Goal: Task Accomplishment & Management: Use online tool/utility

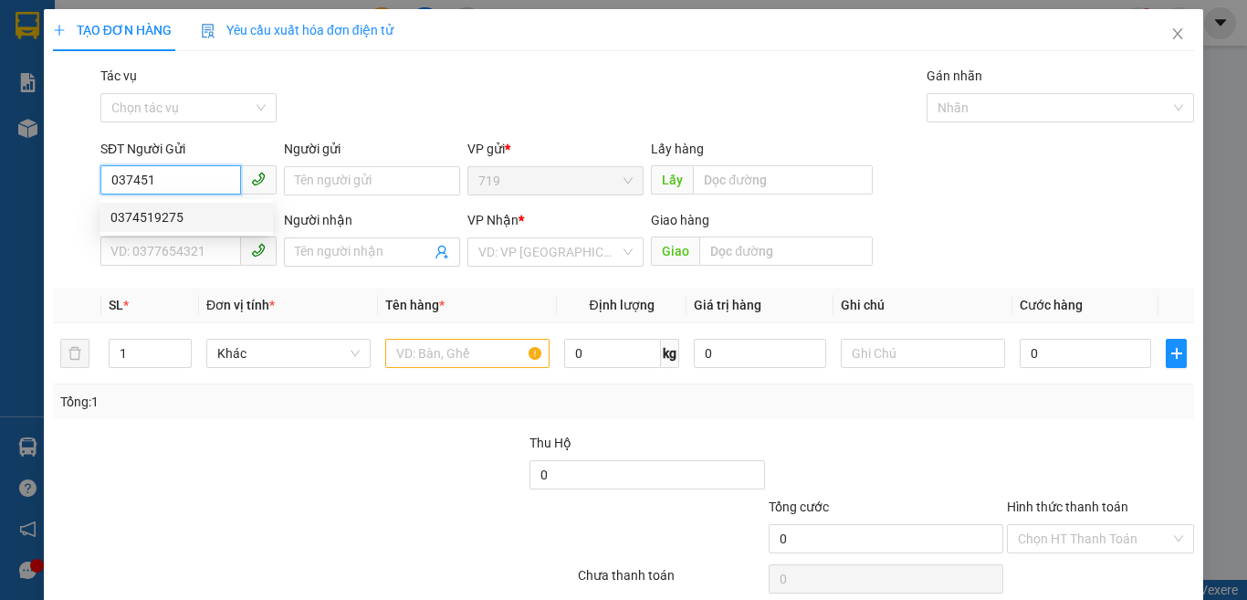
click at [177, 216] on div "0374519275" at bounding box center [186, 217] width 152 height 20
type input "0374519275"
type input "0902463122"
type input "0374519275"
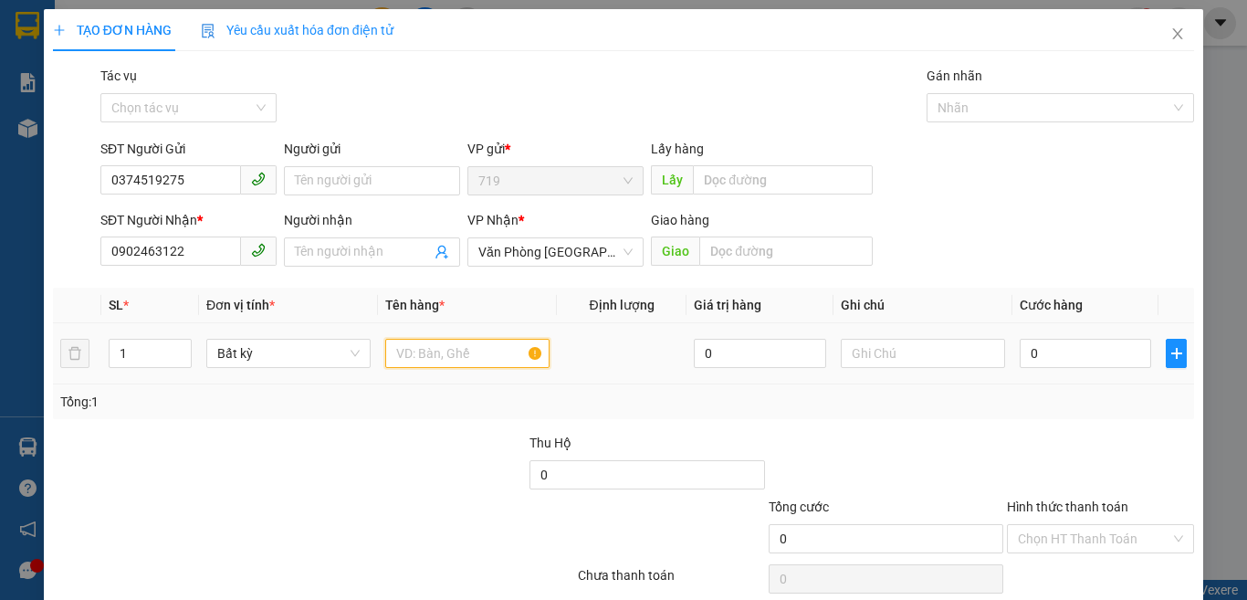
click at [463, 363] on input "text" at bounding box center [467, 353] width 164 height 29
type input "1 BAO LÁ"
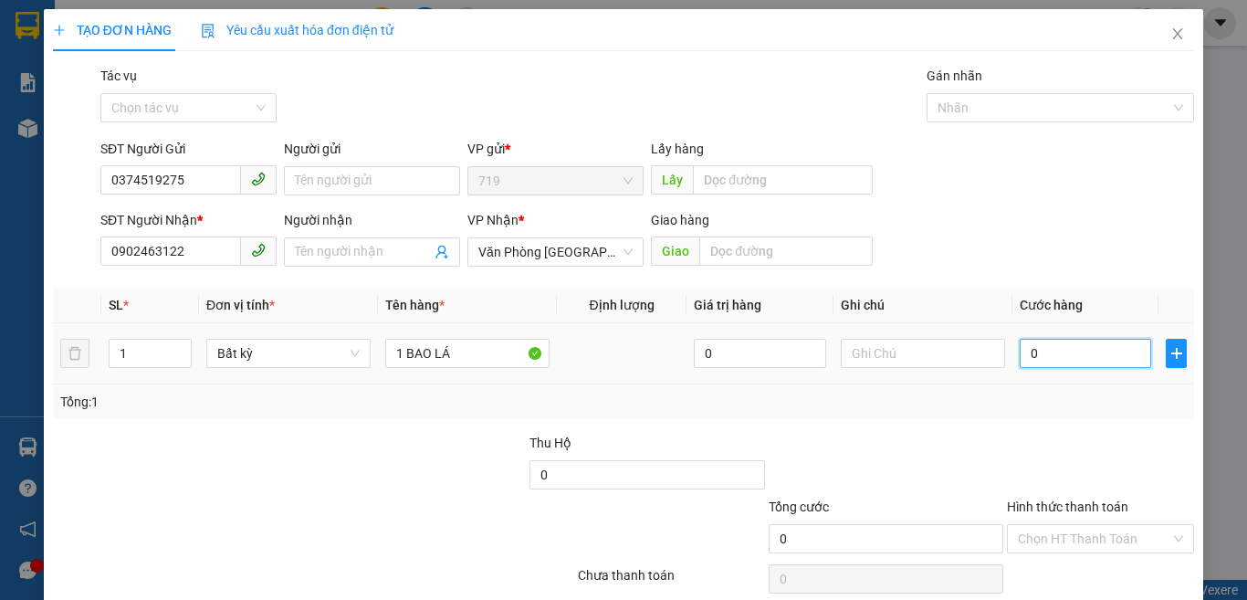
click at [1056, 346] on input "0" at bounding box center [1085, 353] width 131 height 29
type input "6"
type input "60"
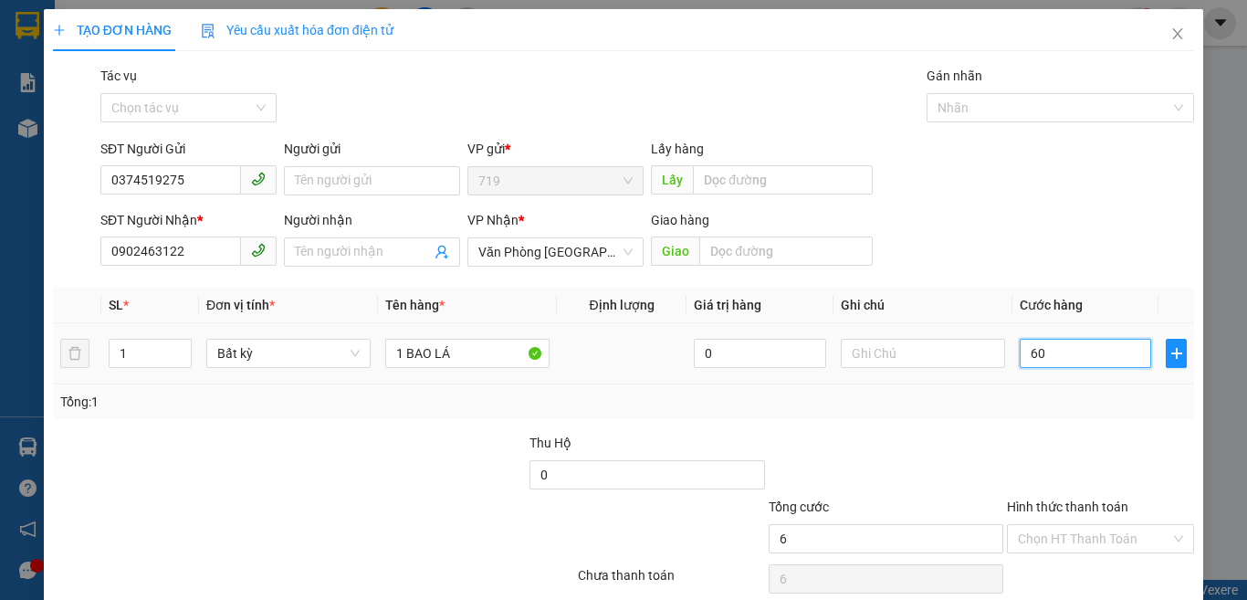
type input "60"
type input "600"
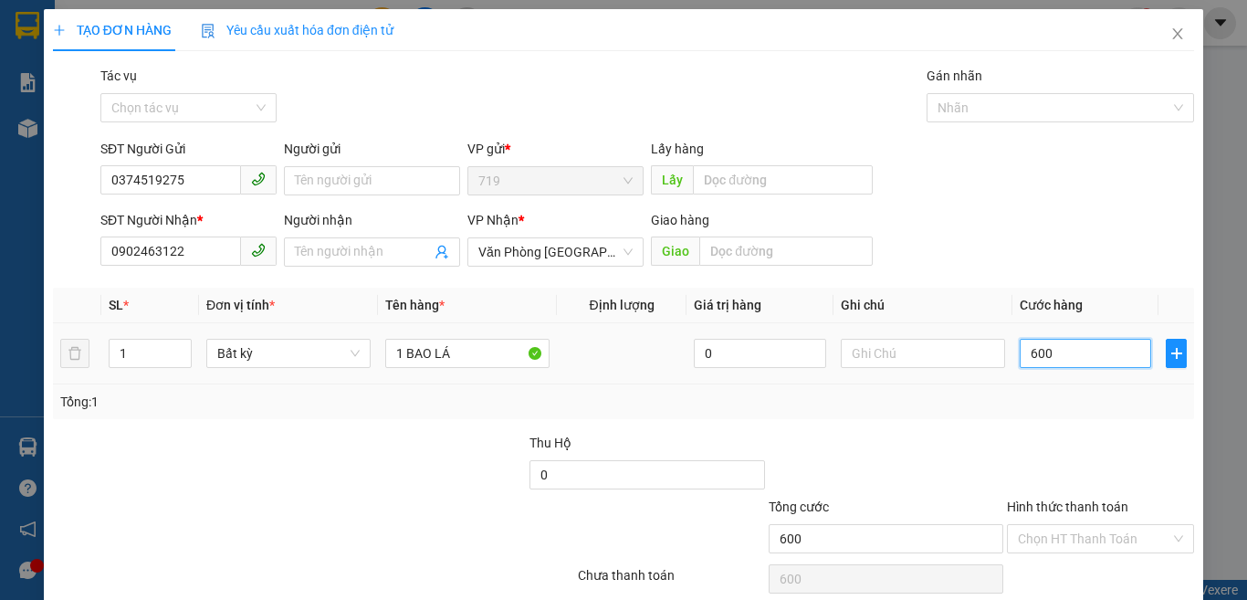
type input "6.000"
type input "60.000"
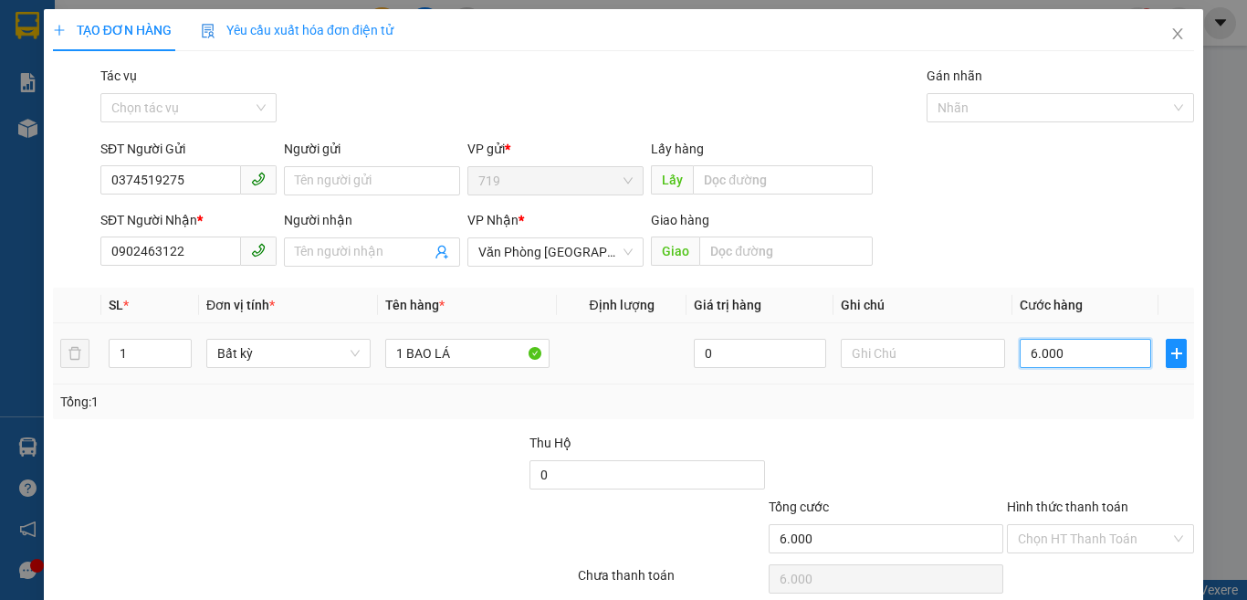
type input "60.000"
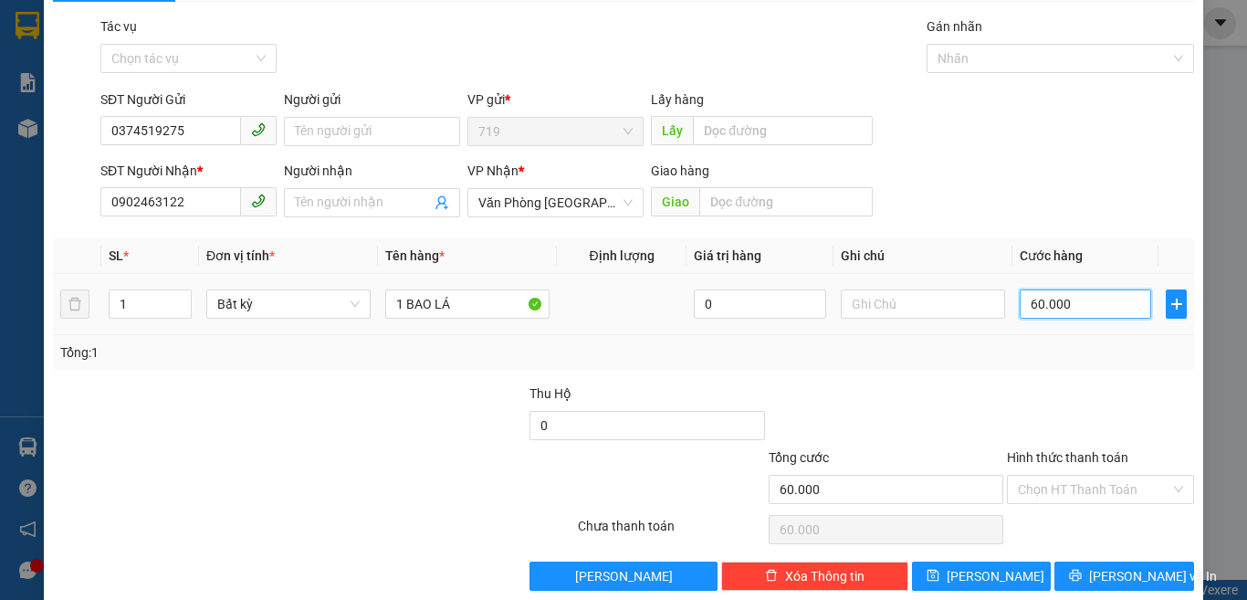
scroll to position [76, 0]
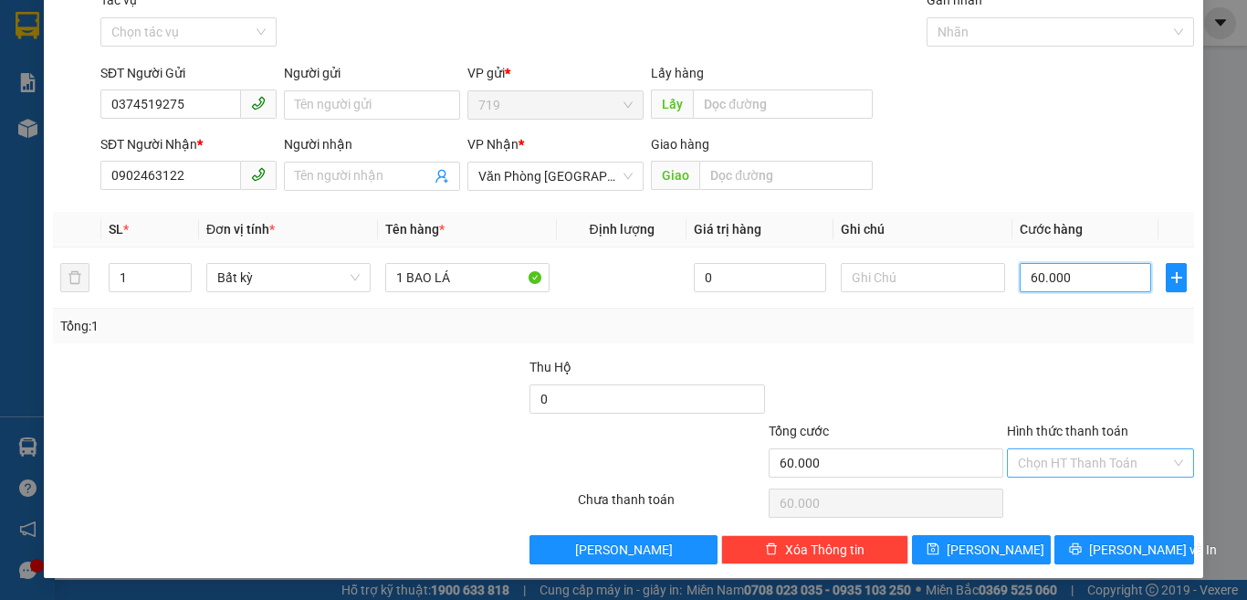
type input "60.000"
click at [1056, 455] on input "Hình thức thanh toán" at bounding box center [1094, 462] width 152 height 27
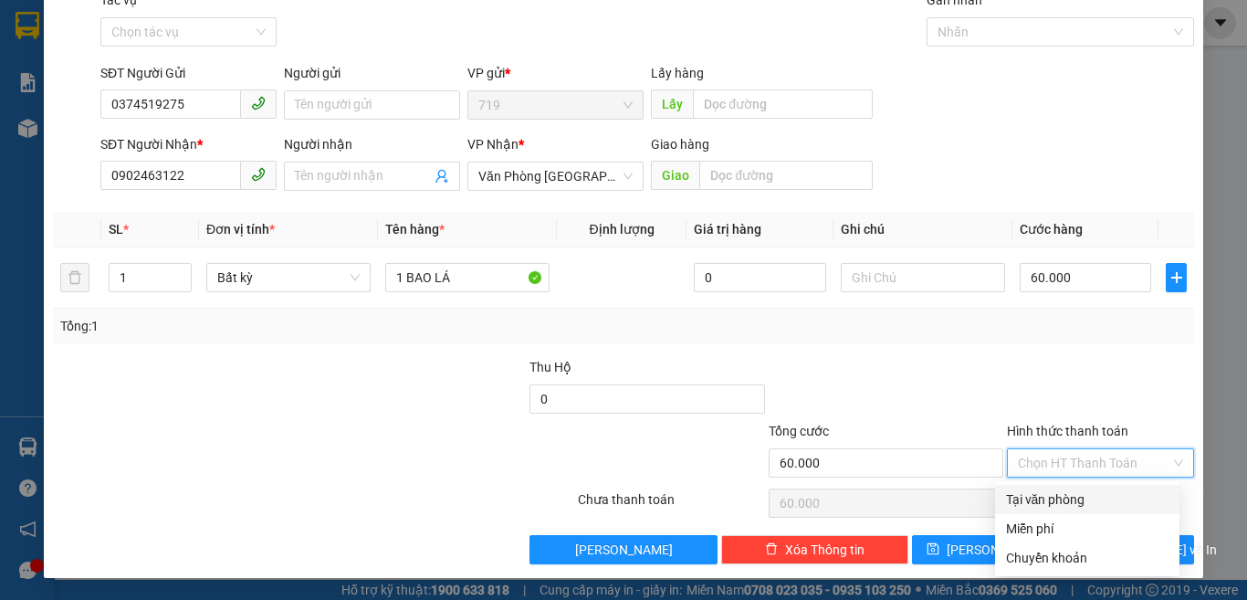
click at [1045, 499] on div "Tại văn phòng" at bounding box center [1087, 499] width 163 height 20
type input "0"
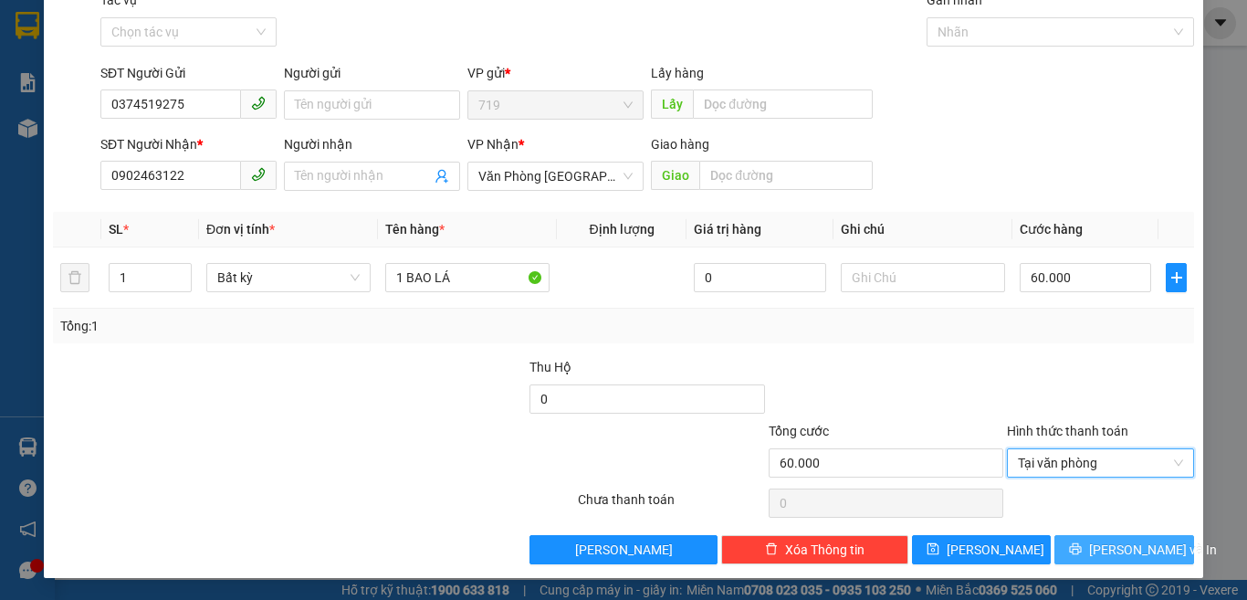
click at [1129, 562] on button "[PERSON_NAME] và In" at bounding box center [1125, 549] width 140 height 29
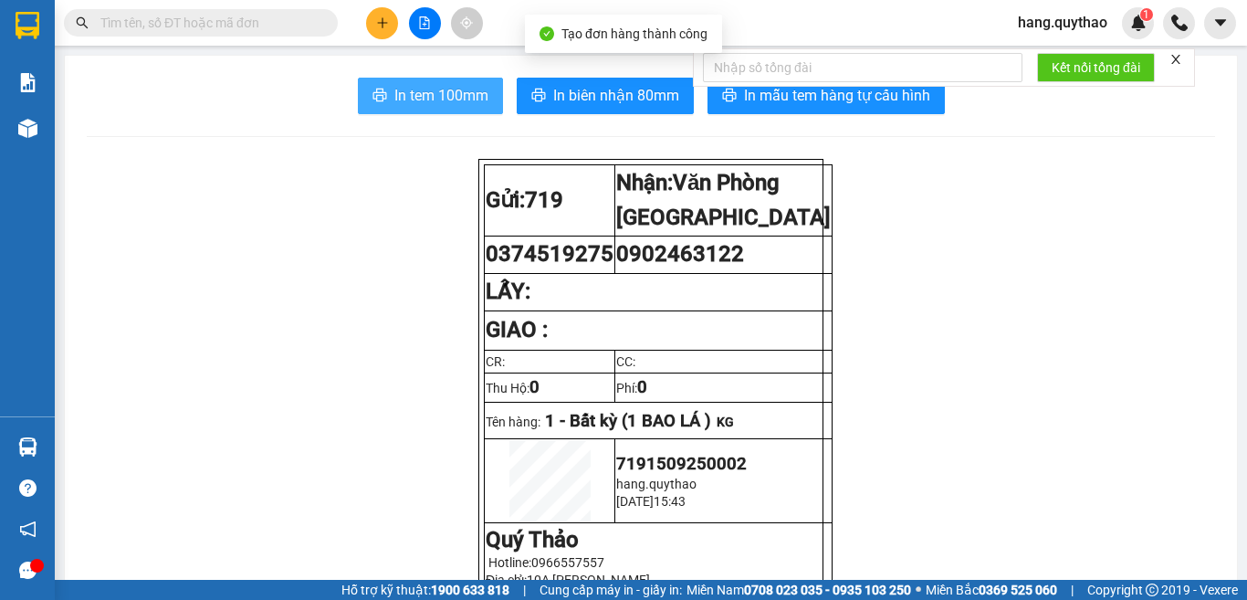
click at [418, 92] on span "In tem 100mm" at bounding box center [441, 95] width 94 height 23
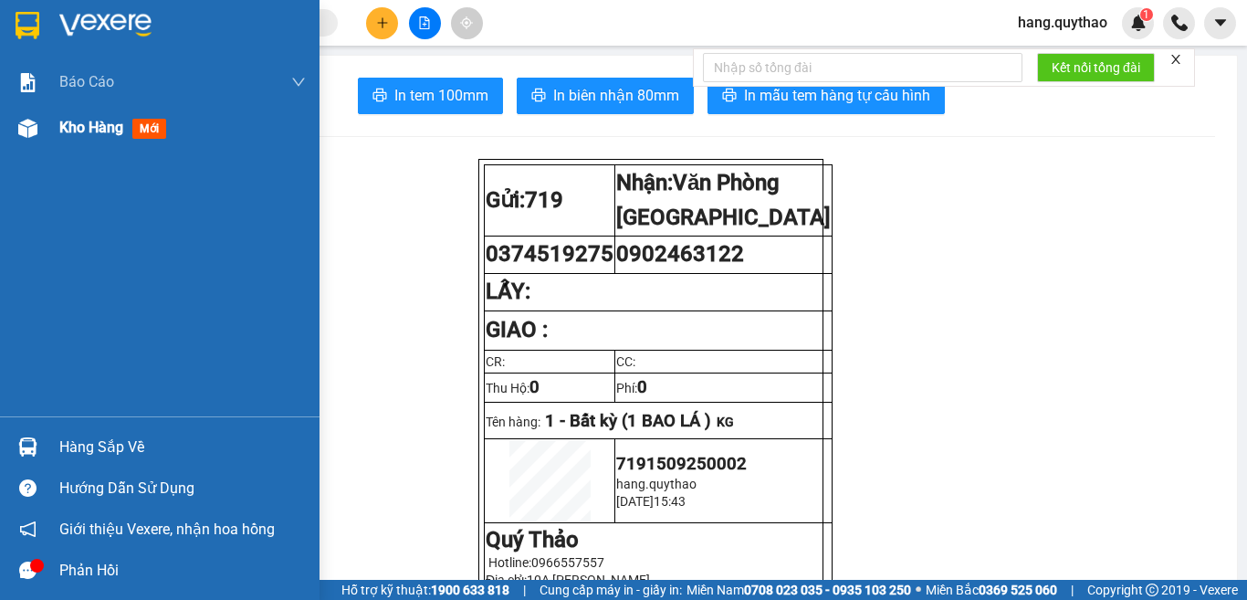
click at [76, 140] on div "Kho hàng mới" at bounding box center [182, 128] width 247 height 46
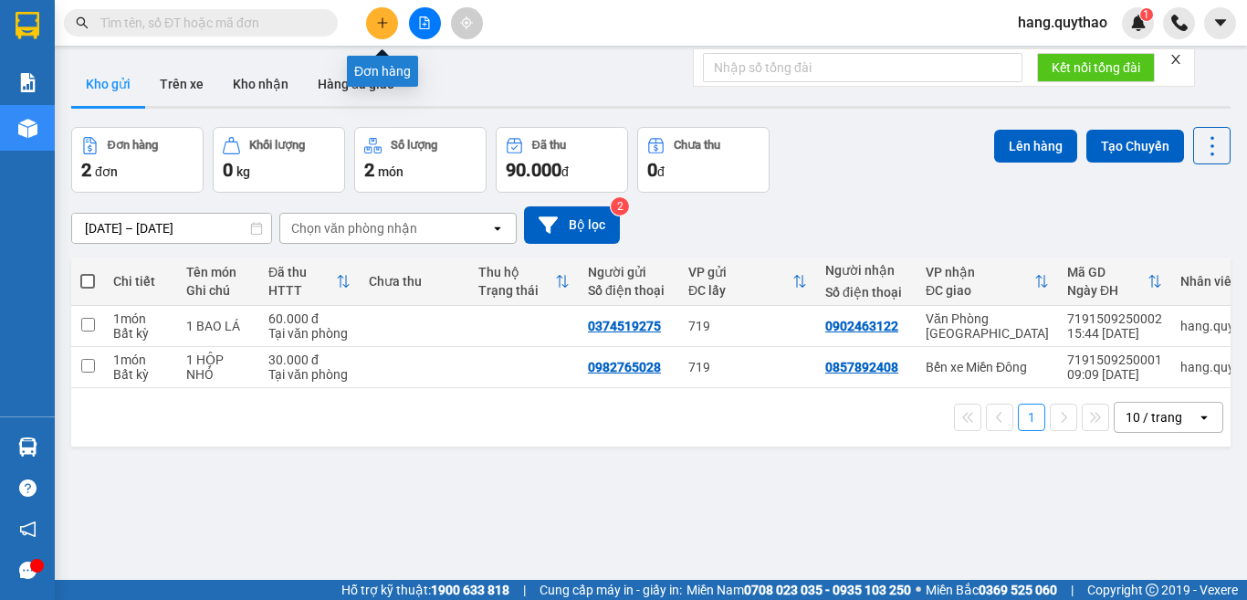
click at [378, 28] on icon "plus" at bounding box center [382, 22] width 13 height 13
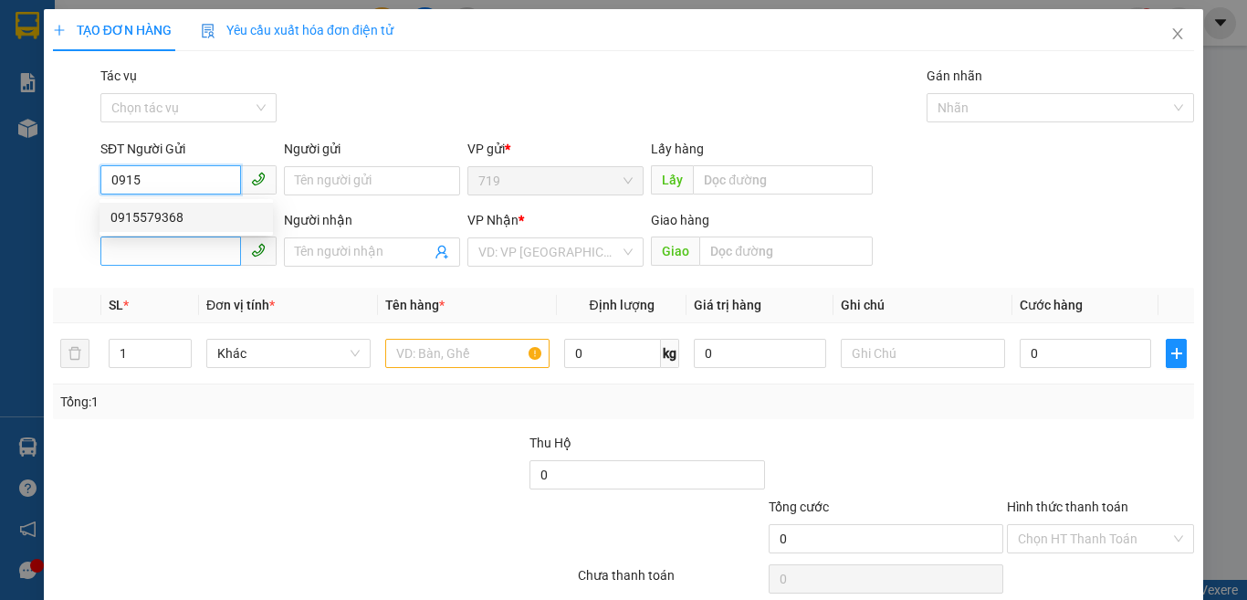
drag, startPoint x: 156, startPoint y: 214, endPoint x: 212, endPoint y: 264, distance: 75.0
click at [162, 227] on div "0915579368" at bounding box center [186, 217] width 173 height 29
type input "0915579368"
type input "0908662964"
type input "0915579368"
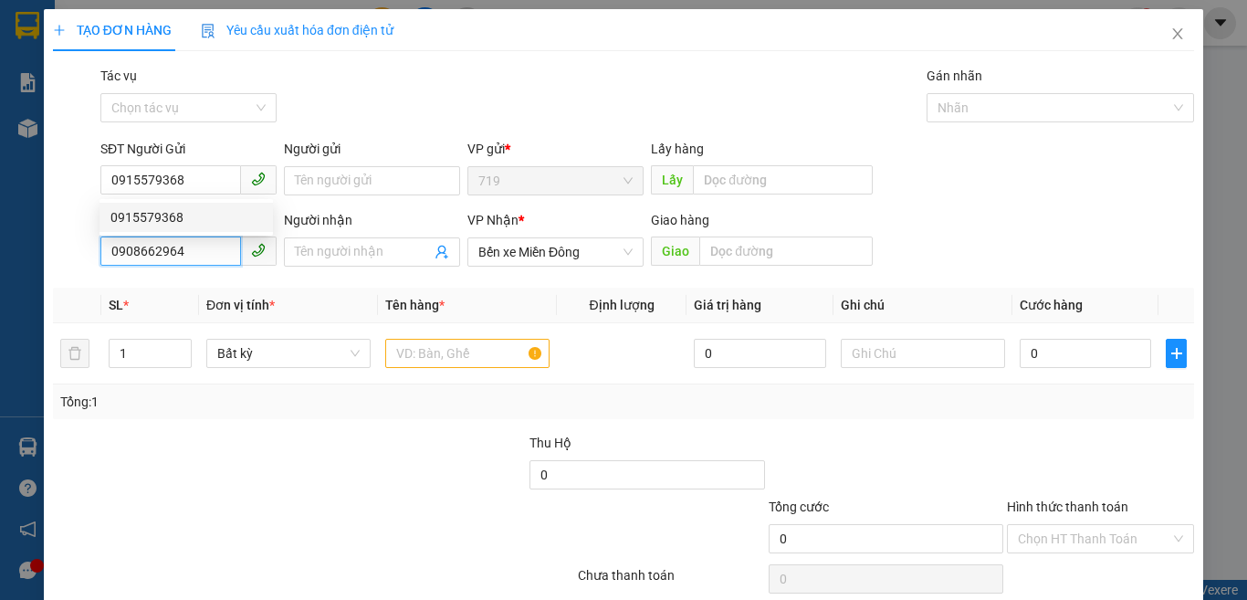
click at [212, 264] on input "0908662964" at bounding box center [170, 250] width 141 height 29
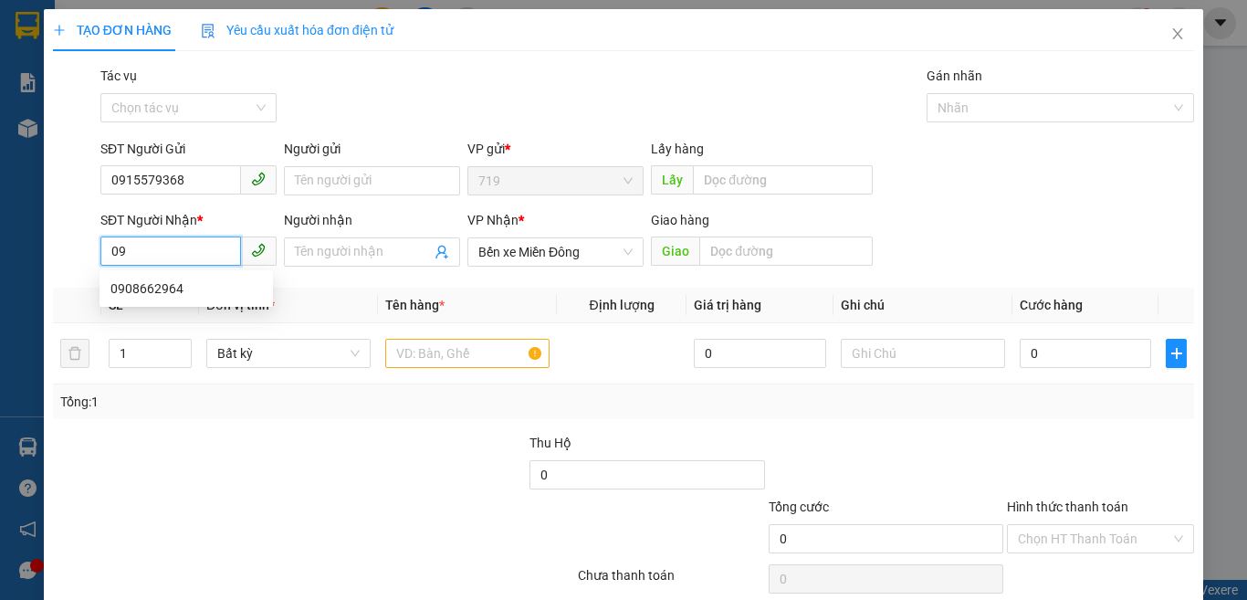
type input "0"
click at [166, 313] on div "SL *" at bounding box center [150, 305] width 83 height 20
click at [170, 295] on div "SL *" at bounding box center [150, 305] width 83 height 20
click at [157, 249] on input "0989" at bounding box center [170, 250] width 141 height 29
click at [148, 278] on div "0989911139" at bounding box center [186, 288] width 152 height 20
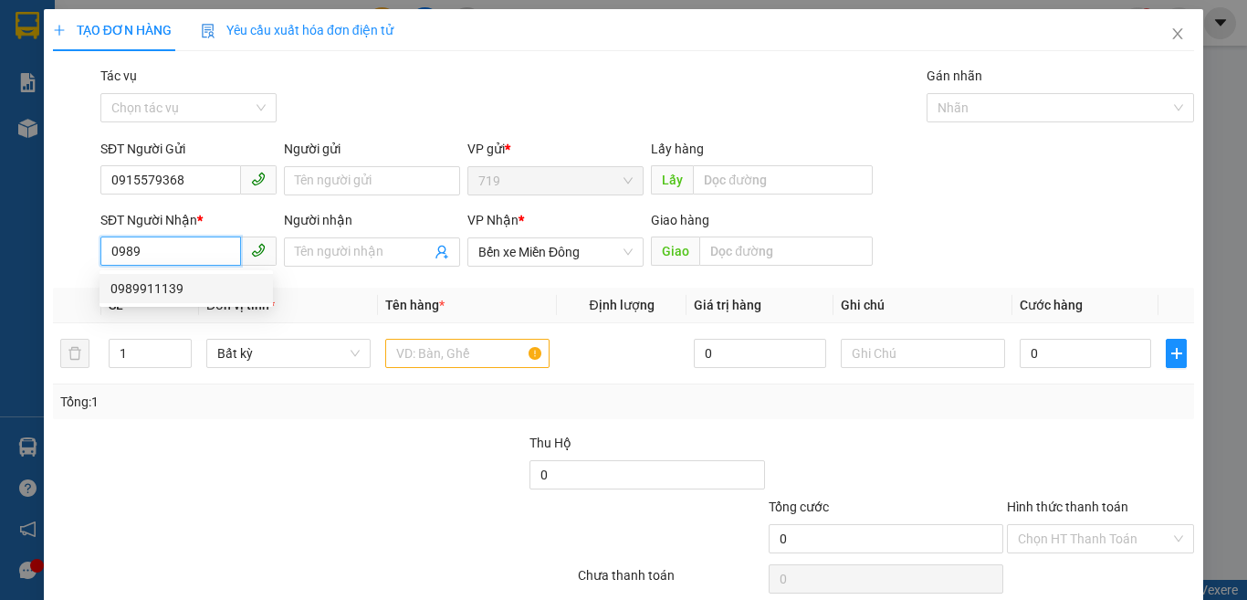
type input "0989911139"
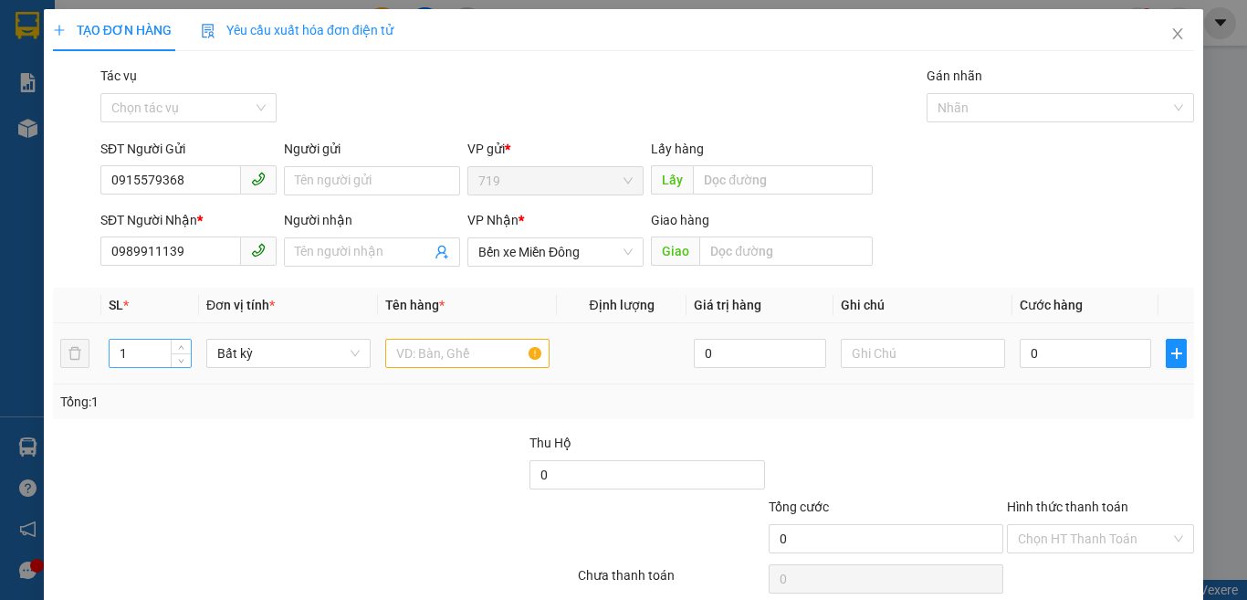
click at [144, 358] on input "1" at bounding box center [150, 353] width 81 height 27
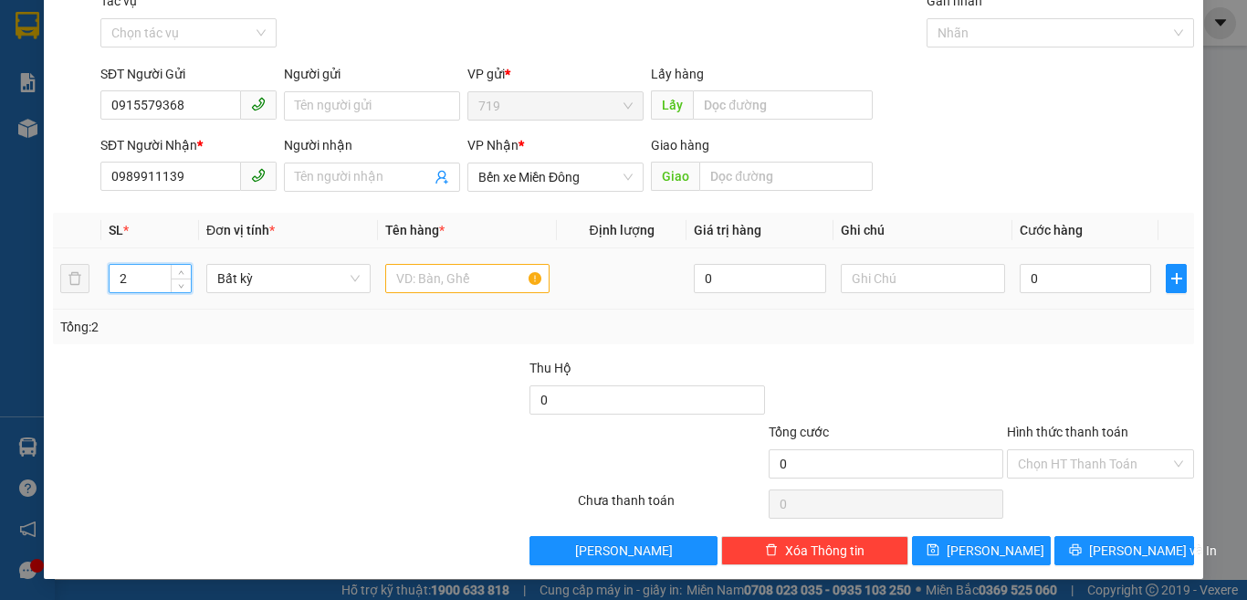
scroll to position [76, 0]
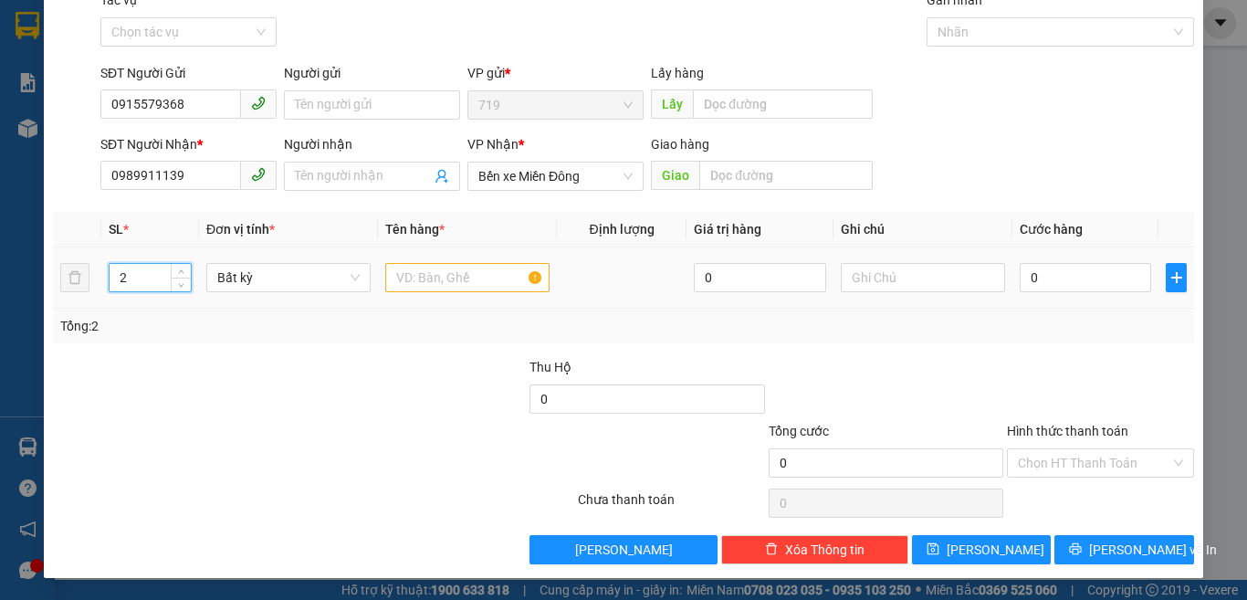
type input "2"
click at [422, 286] on input "text" at bounding box center [467, 277] width 164 height 29
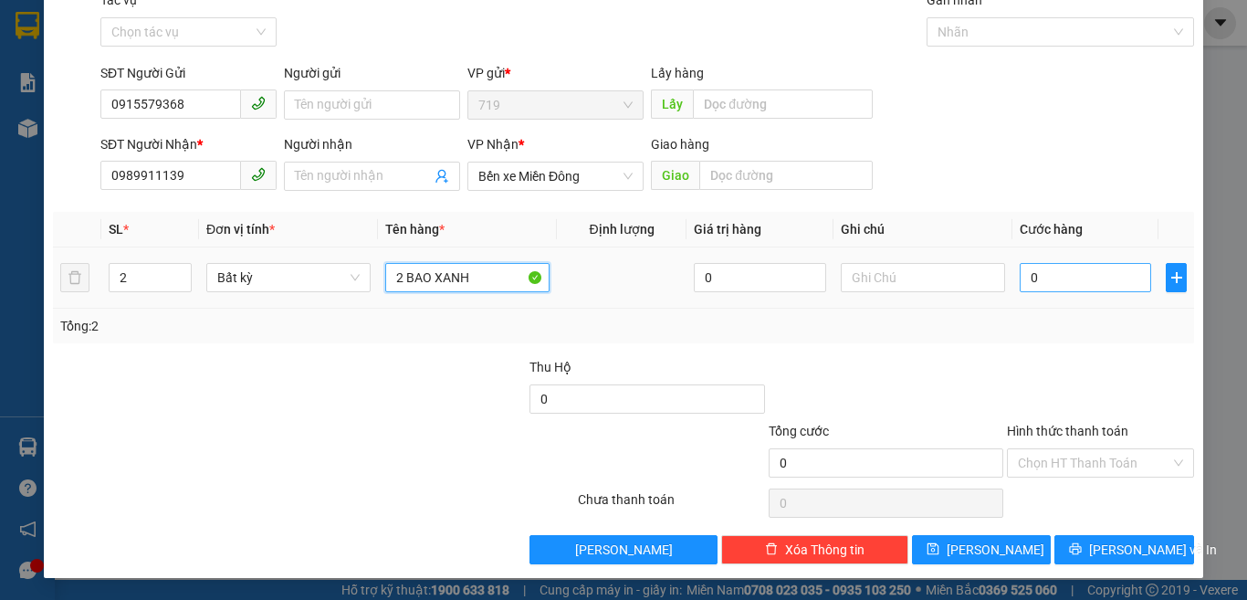
type input "2 BAO XANH"
click at [1093, 278] on input "0" at bounding box center [1085, 277] width 131 height 29
type input "1"
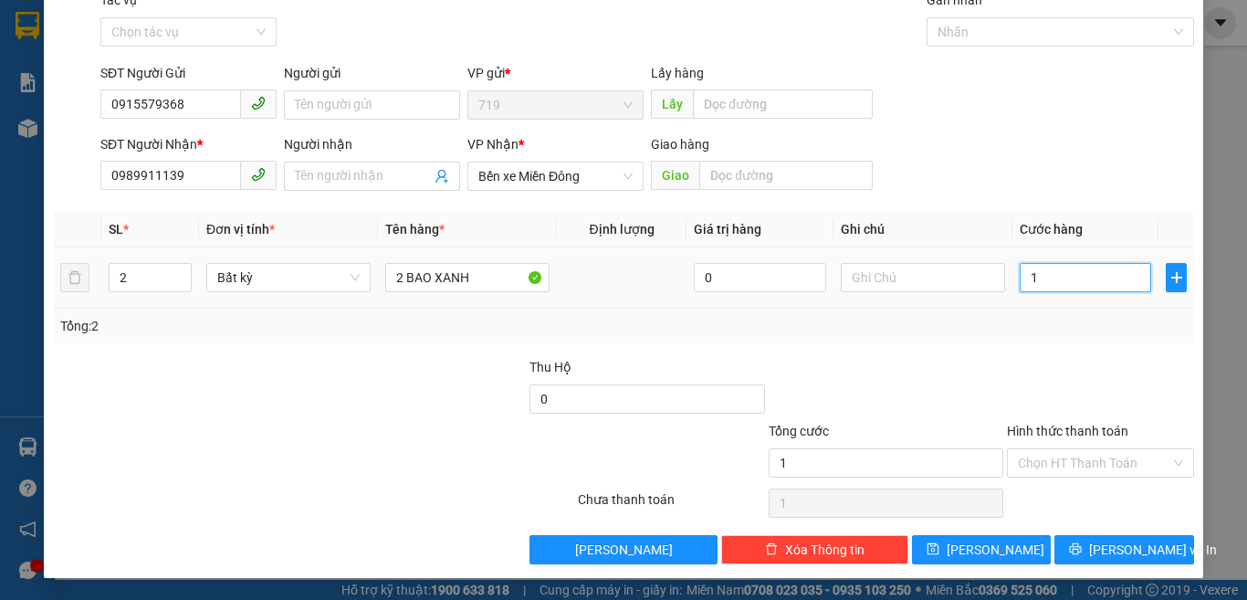
type input "12"
type input "120"
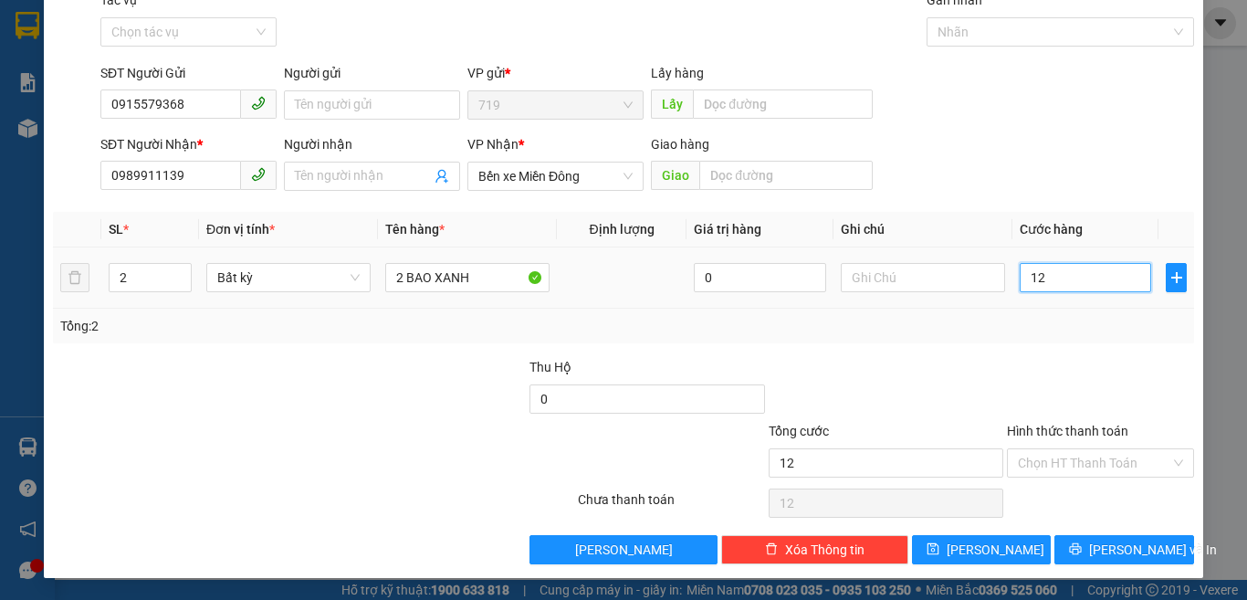
type input "120"
type input "1.200"
type input "12.000"
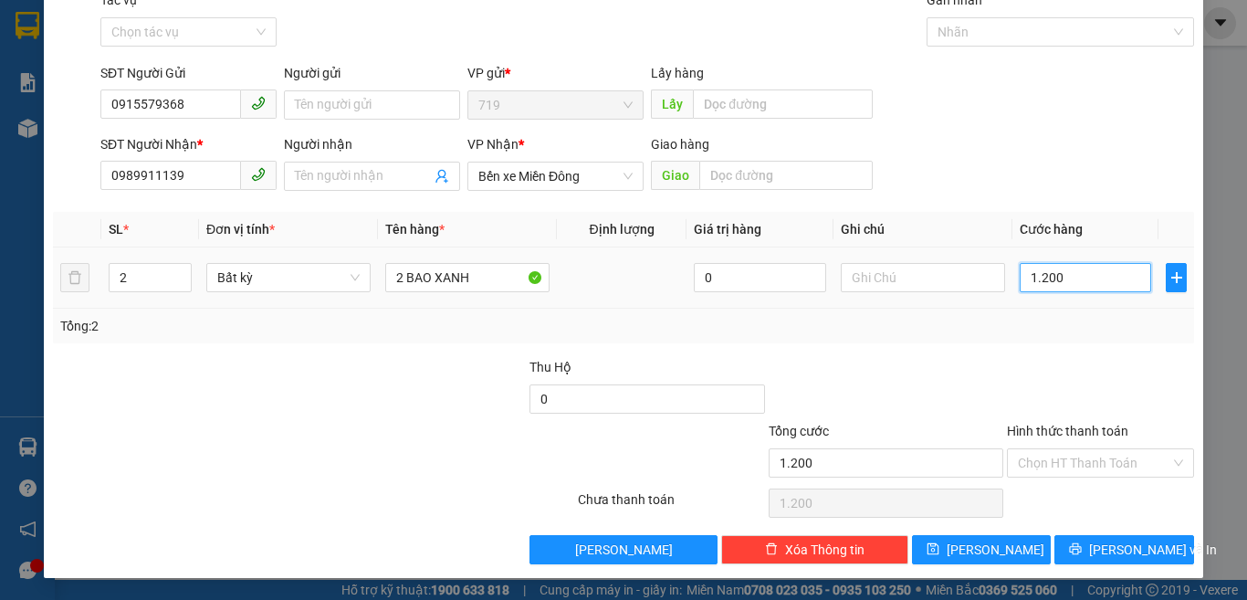
type input "12.000"
type input "120.000"
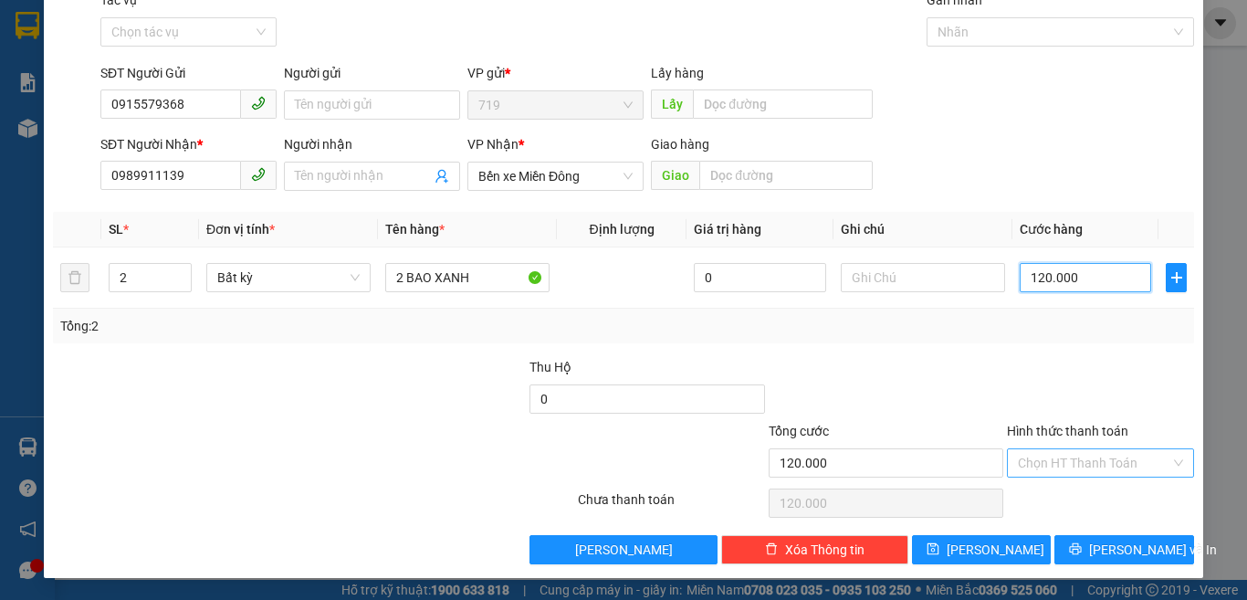
type input "120.000"
click at [1081, 469] on input "Hình thức thanh toán" at bounding box center [1094, 462] width 152 height 27
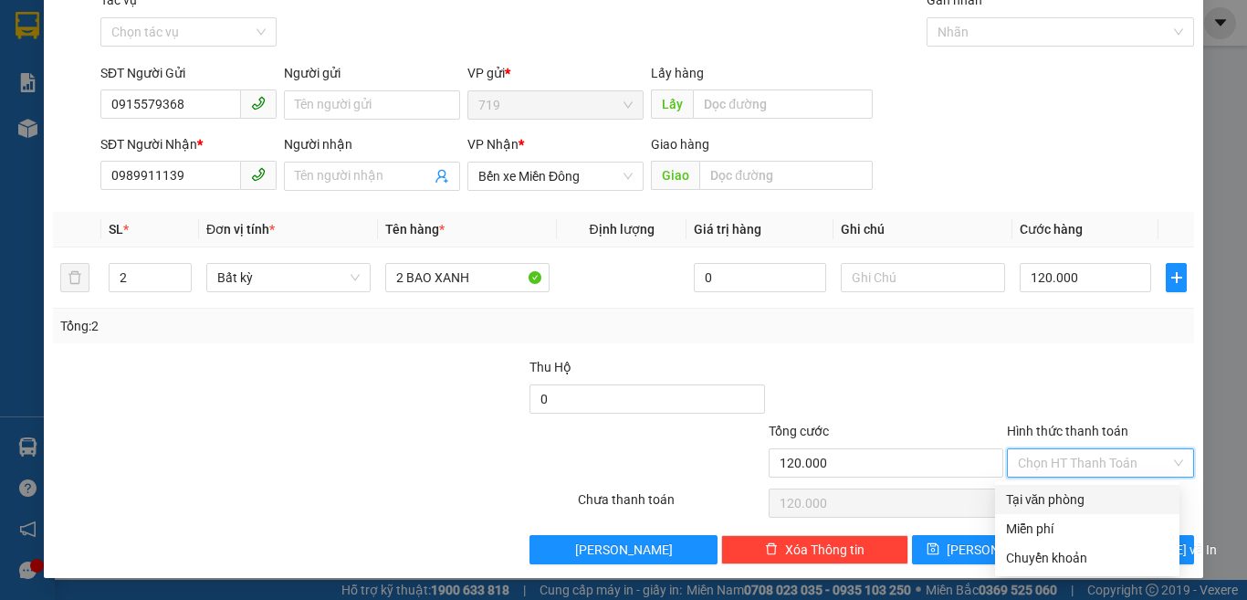
click at [1056, 497] on div "Tại văn phòng" at bounding box center [1087, 499] width 163 height 20
type input "0"
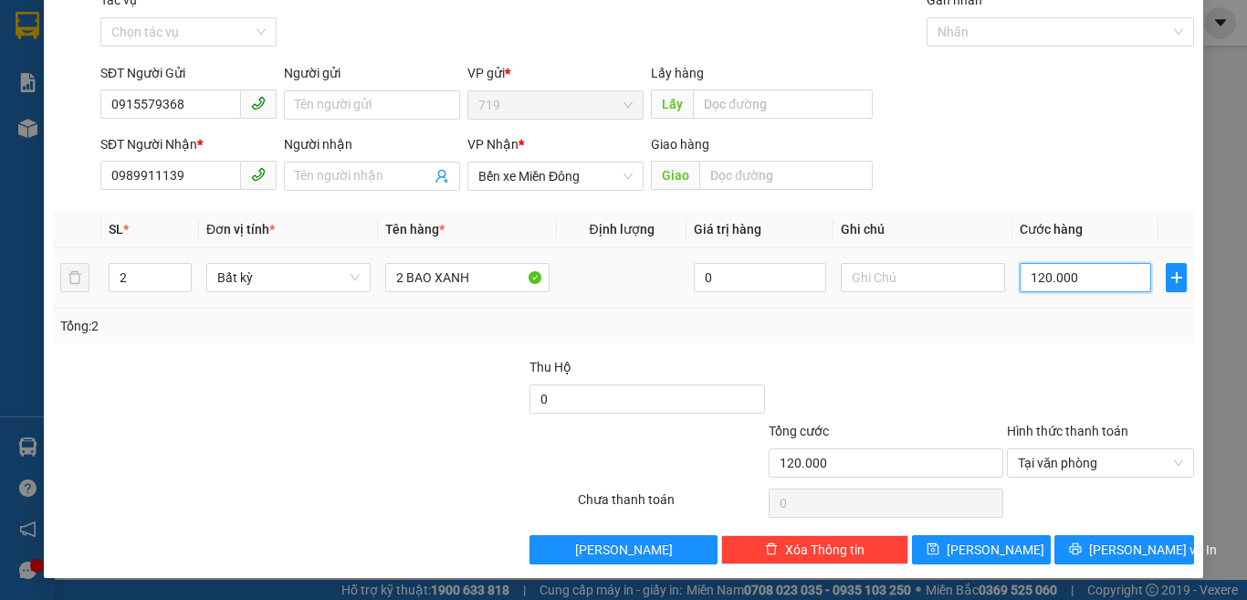
click at [1074, 277] on input "120.000" at bounding box center [1085, 277] width 131 height 29
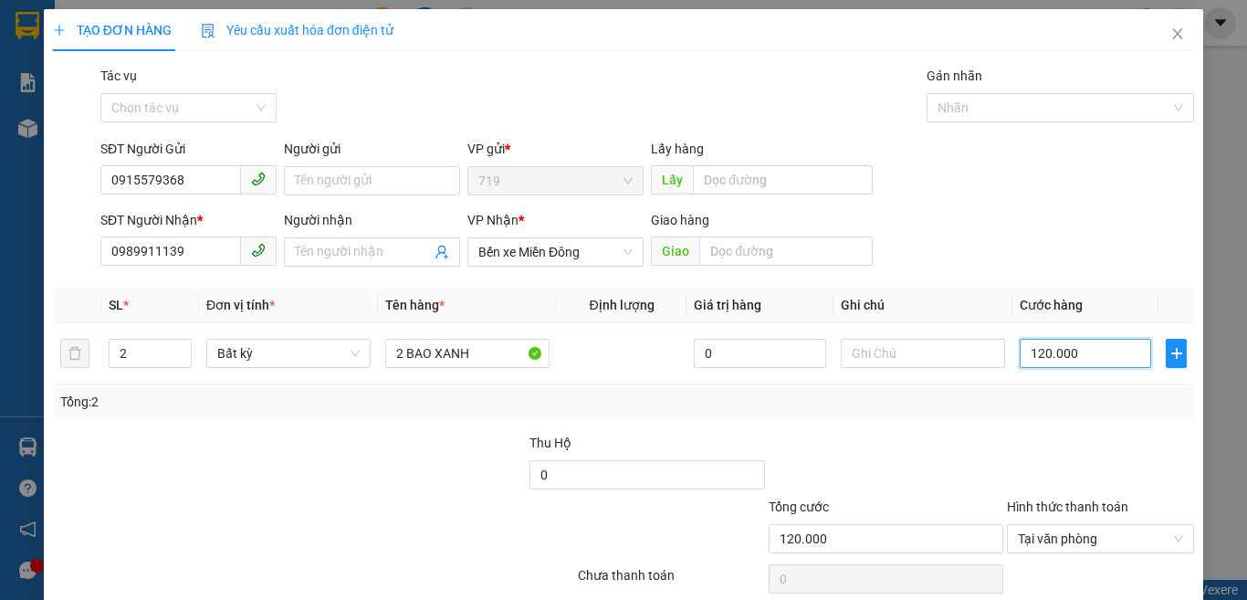
type input "12.000"
type input "0"
click at [1020, 354] on input "0" at bounding box center [1085, 353] width 131 height 29
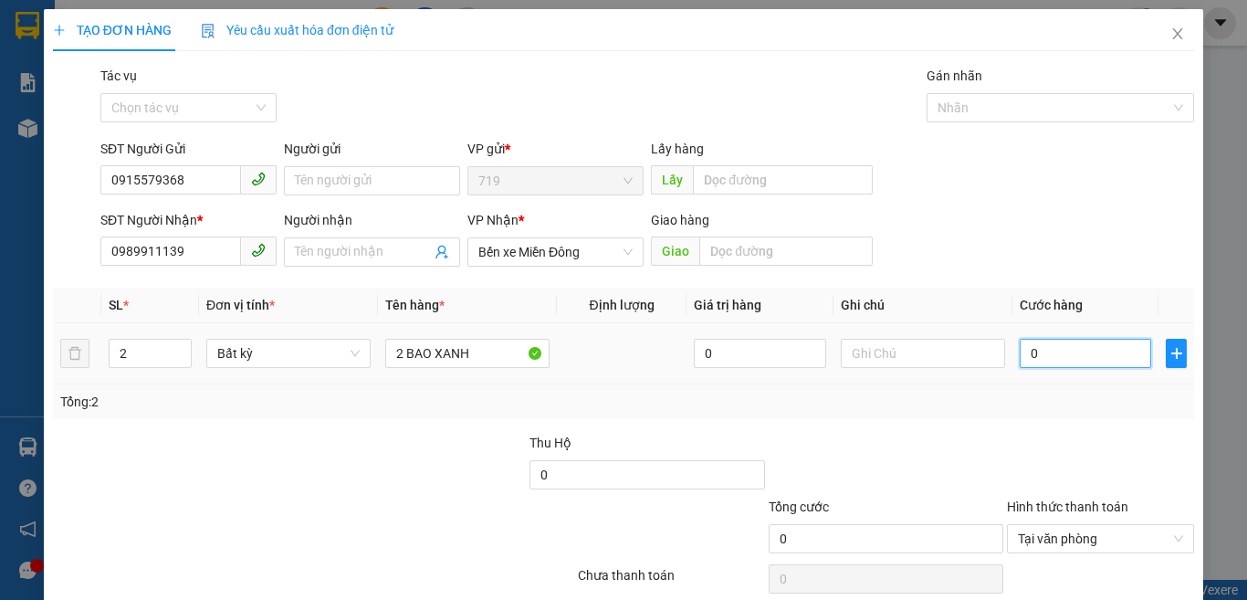
type input "10"
type input "130"
type input "1.300"
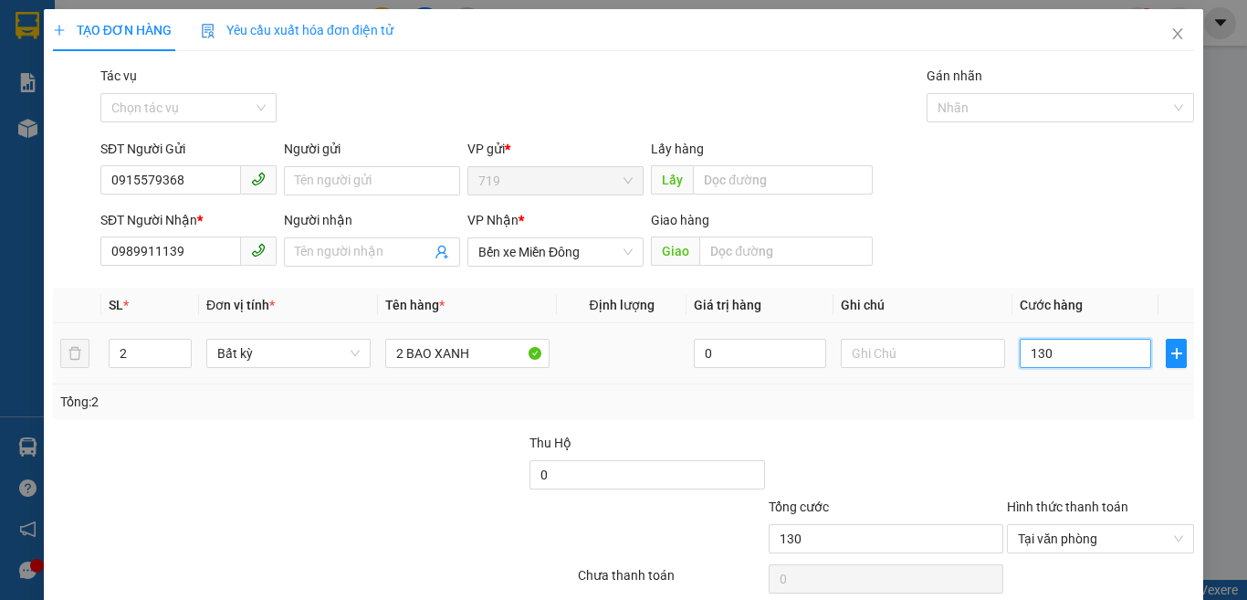
type input "1.300"
type input "13.000"
type input "130.000"
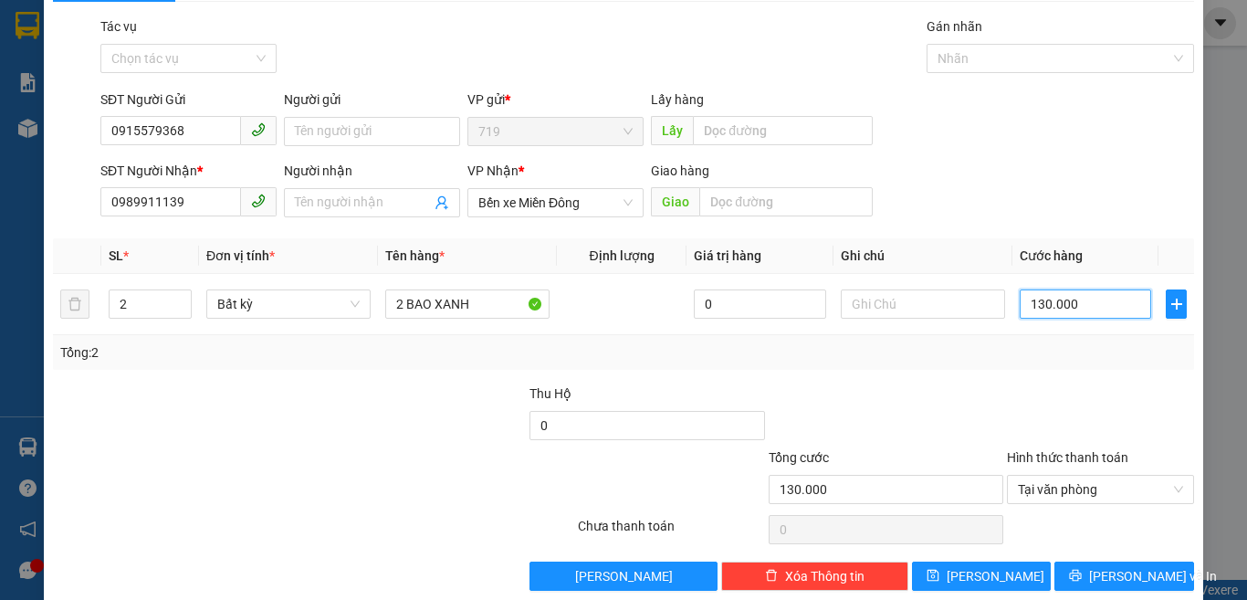
scroll to position [76, 0]
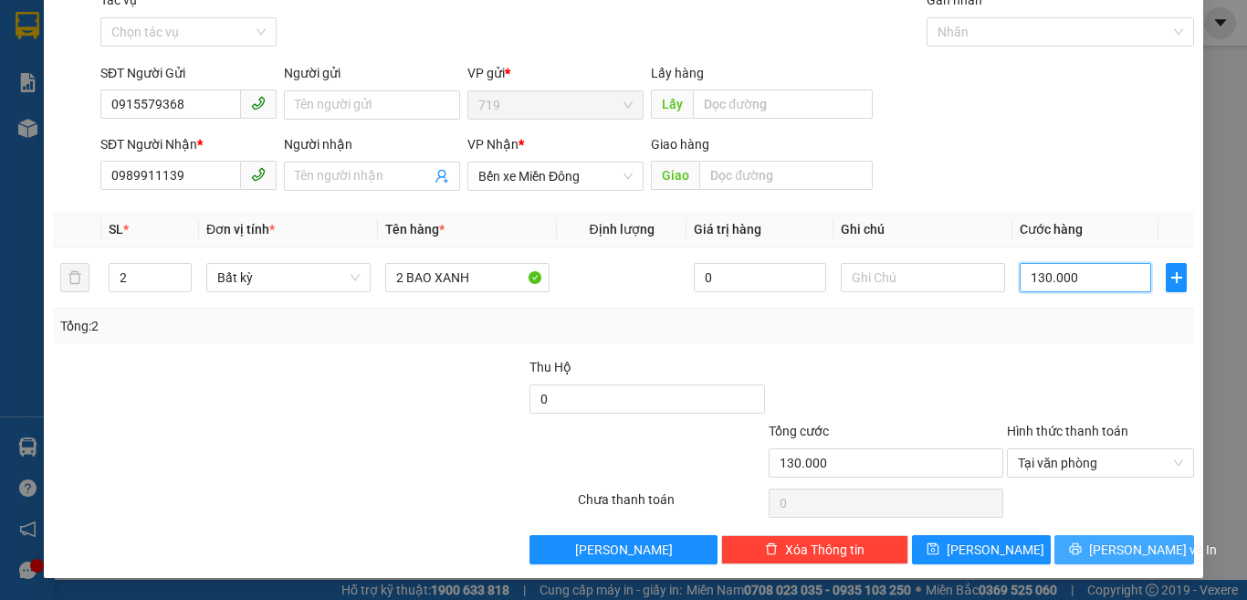
type input "130.000"
click at [1070, 550] on button "[PERSON_NAME] và In" at bounding box center [1125, 549] width 140 height 29
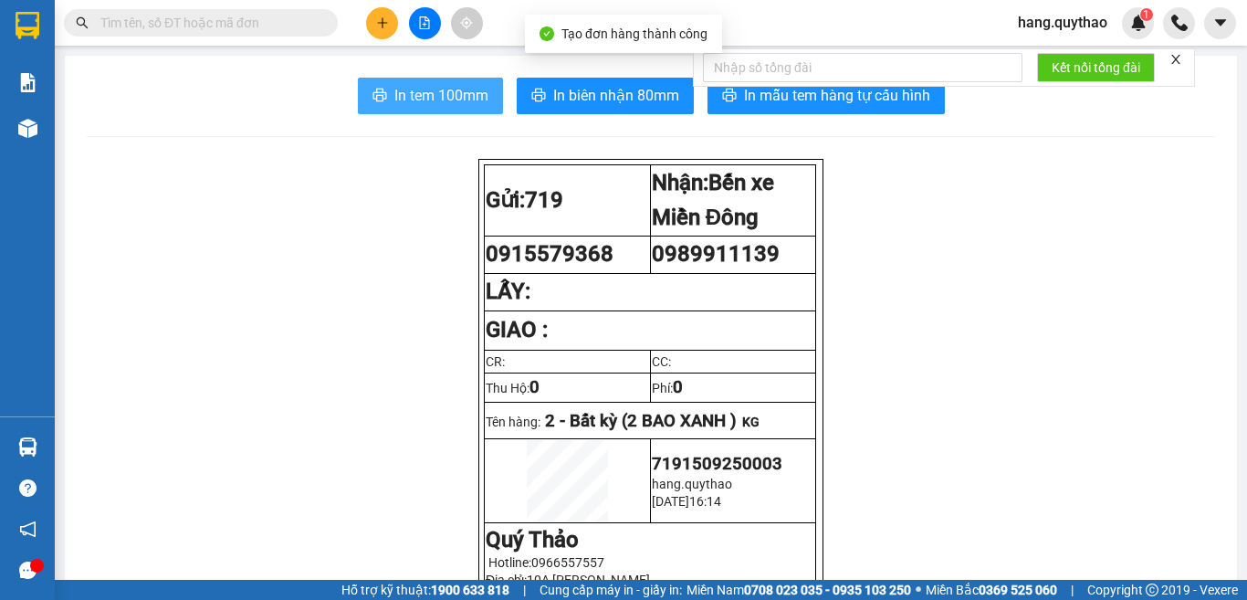
click at [456, 111] on button "In tem 100mm" at bounding box center [430, 96] width 145 height 37
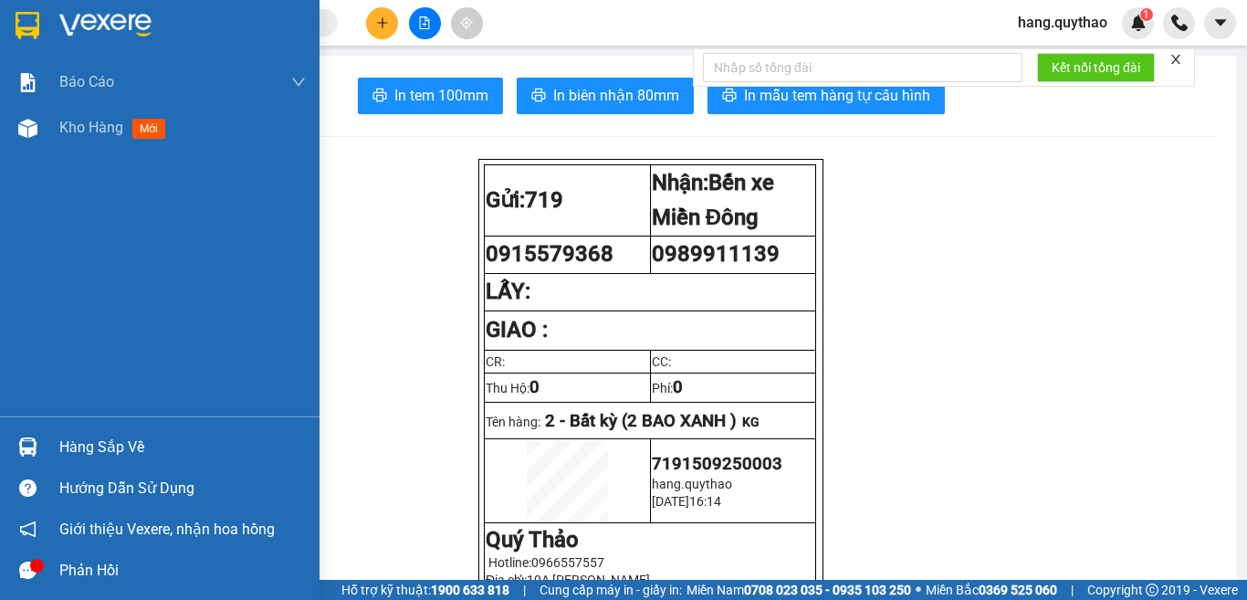
drag, startPoint x: 82, startPoint y: 129, endPoint x: 277, endPoint y: 360, distance: 302.0
click at [82, 129] on span "Kho hàng" at bounding box center [91, 127] width 64 height 17
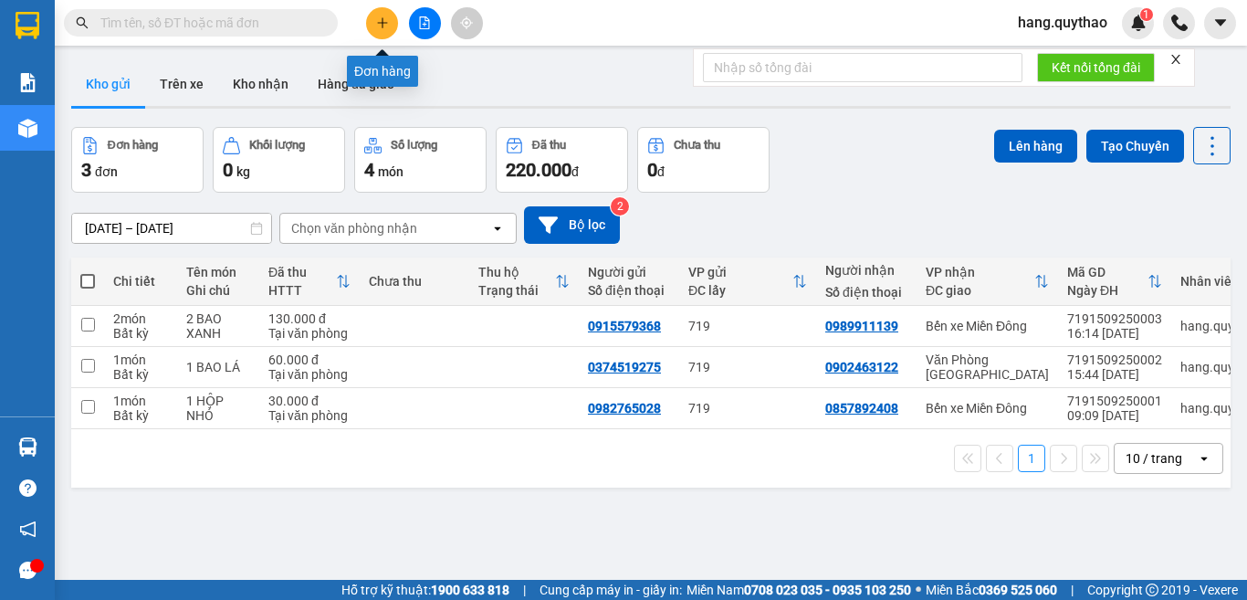
click at [378, 25] on icon "plus" at bounding box center [382, 22] width 13 height 13
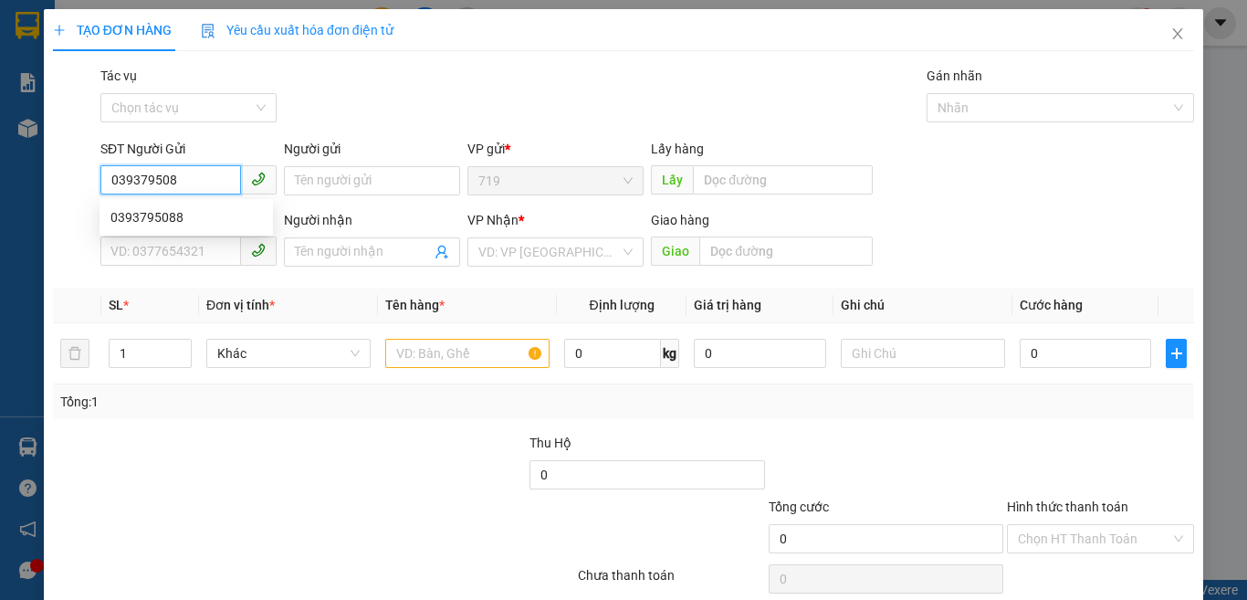
type input "0393795088"
drag, startPoint x: 172, startPoint y: 220, endPoint x: 168, endPoint y: 229, distance: 9.8
click at [164, 221] on div "0393795088" at bounding box center [186, 217] width 152 height 20
type input "0964787980"
type input "0393795088"
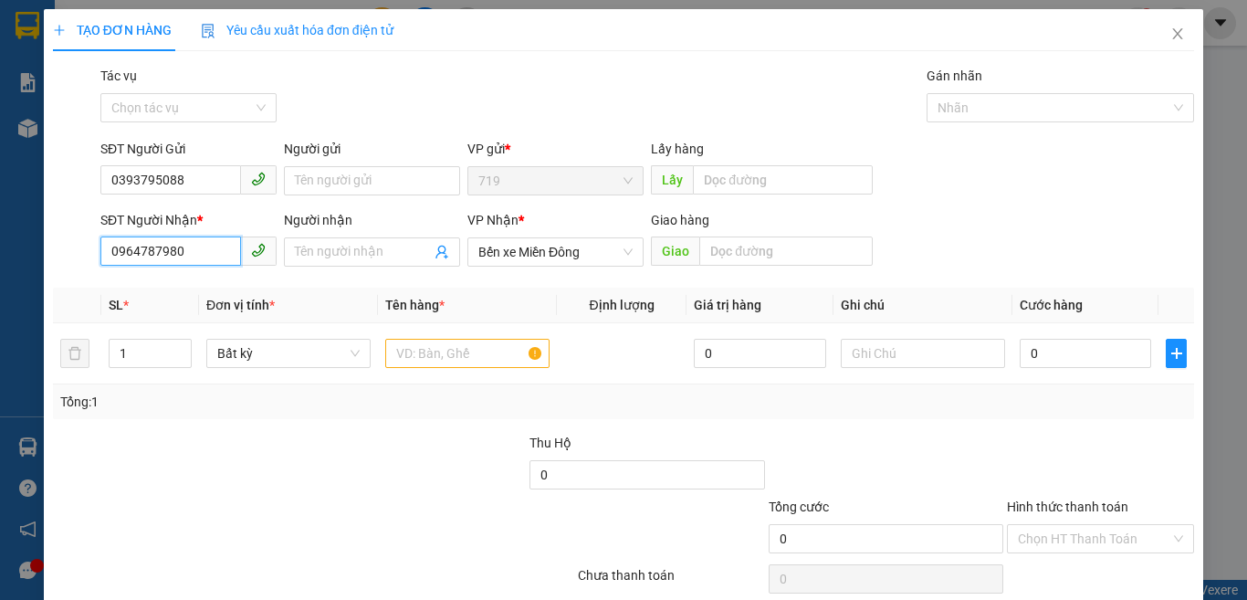
click at [217, 252] on input "0964787980" at bounding box center [170, 250] width 141 height 29
type input "0912757529"
click at [437, 357] on input "text" at bounding box center [467, 353] width 164 height 29
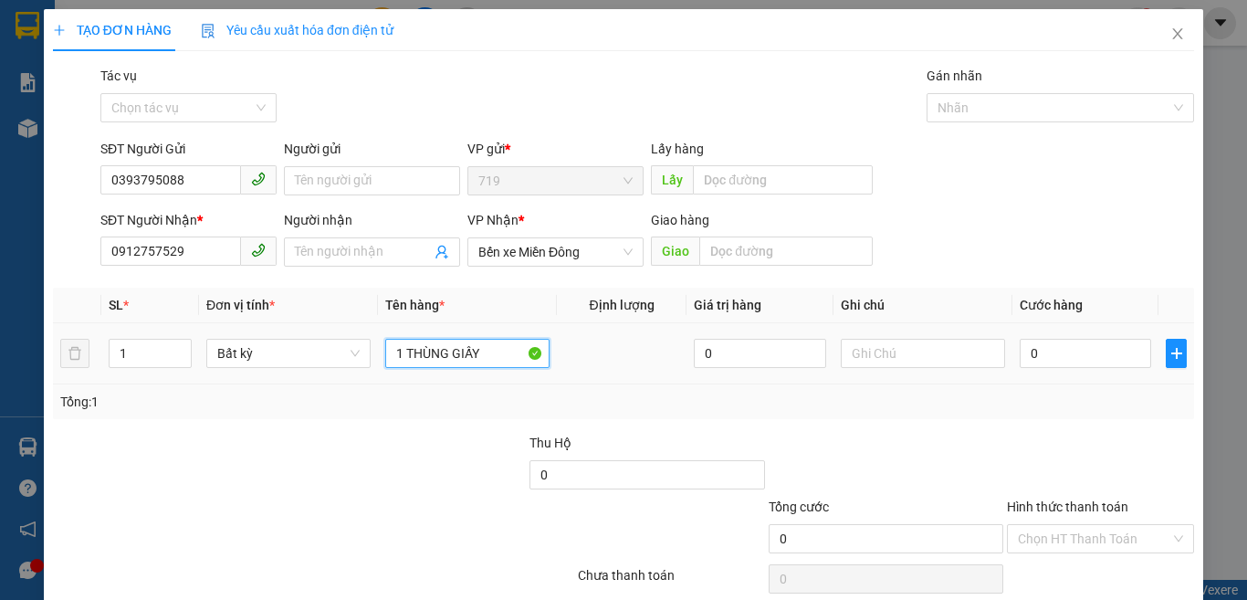
type input "1 THÙNG GIẤY"
click at [1061, 371] on div "0" at bounding box center [1085, 353] width 131 height 37
click at [1053, 359] on input "0" at bounding box center [1085, 353] width 131 height 29
type input "4"
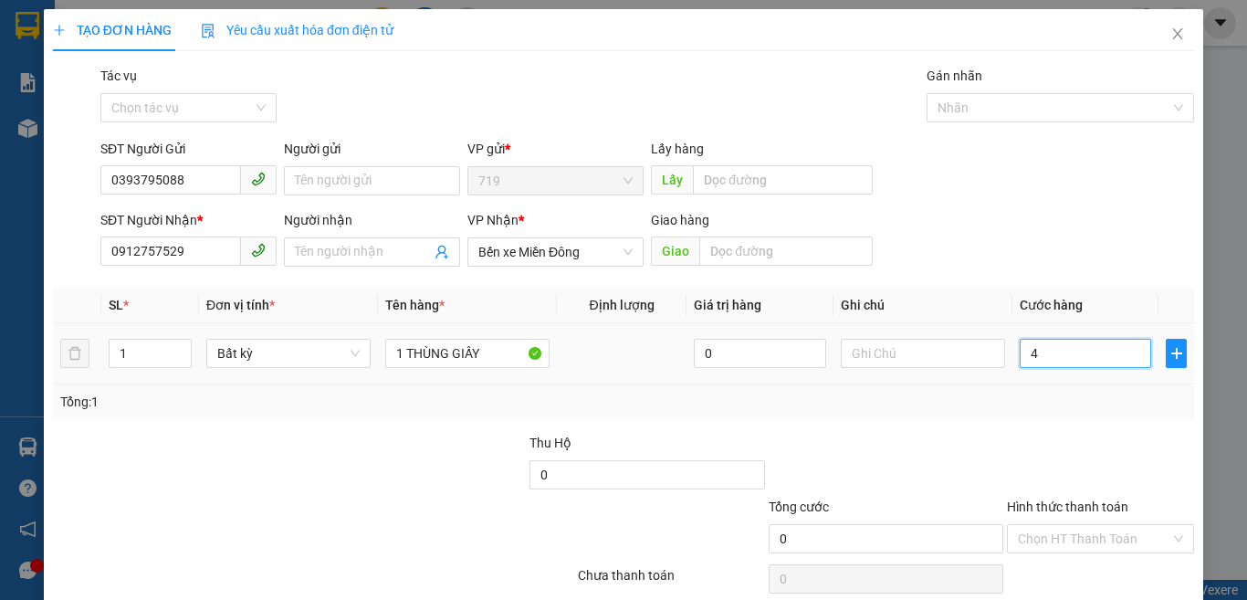
type input "4"
type input "40"
type input "400"
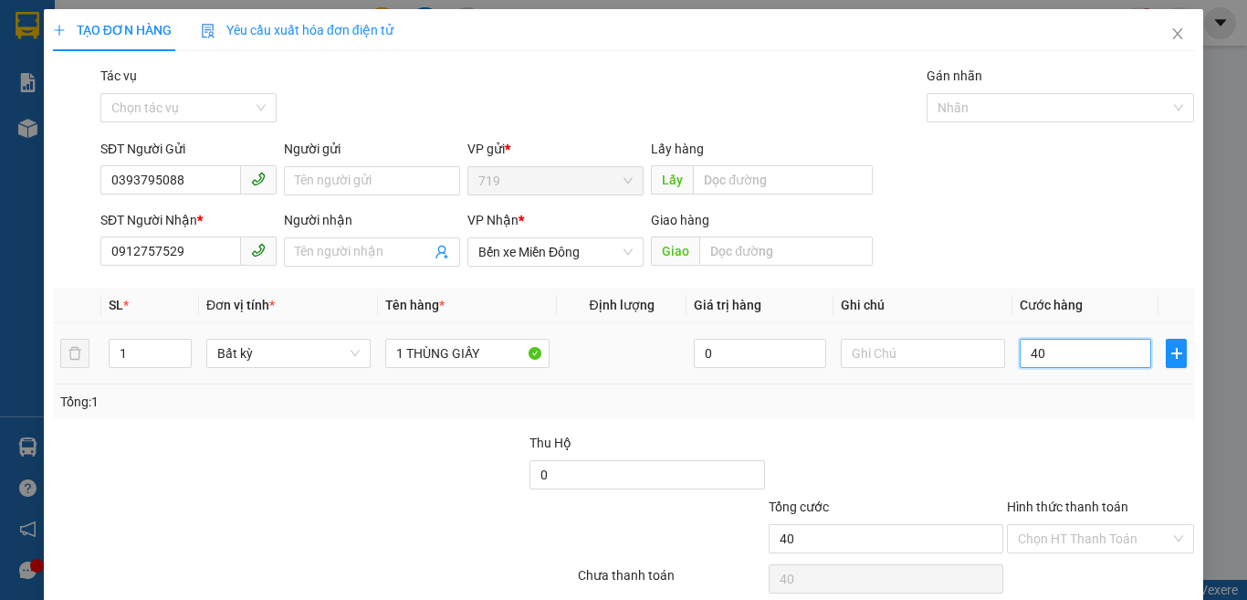
type input "400"
type input "4.000"
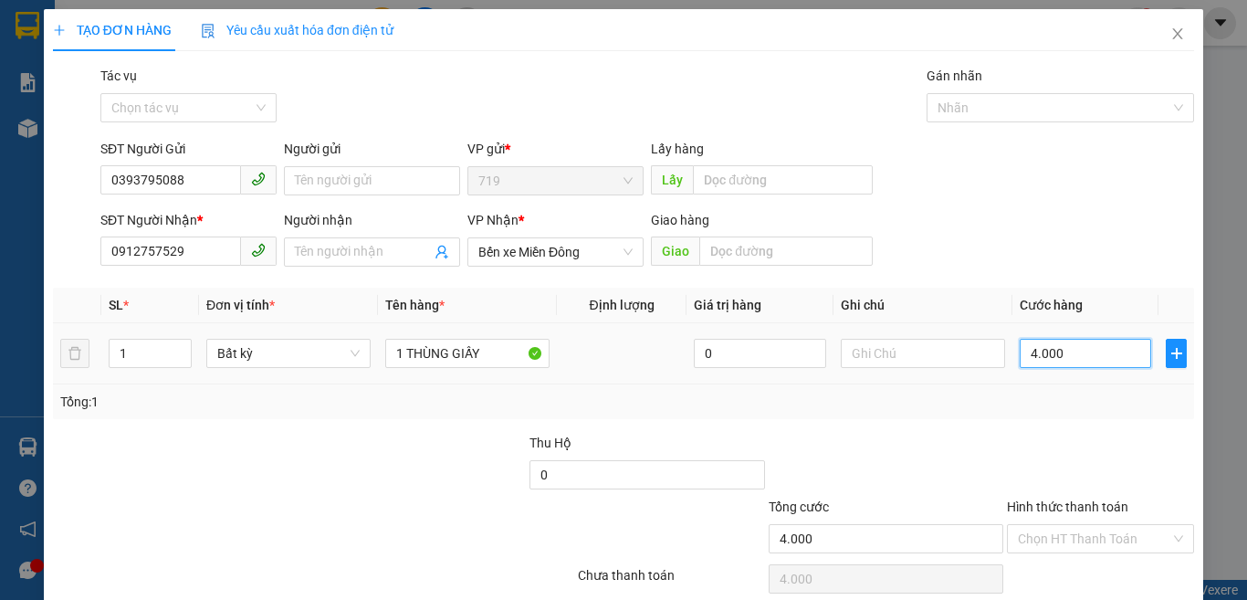
type input "40.000"
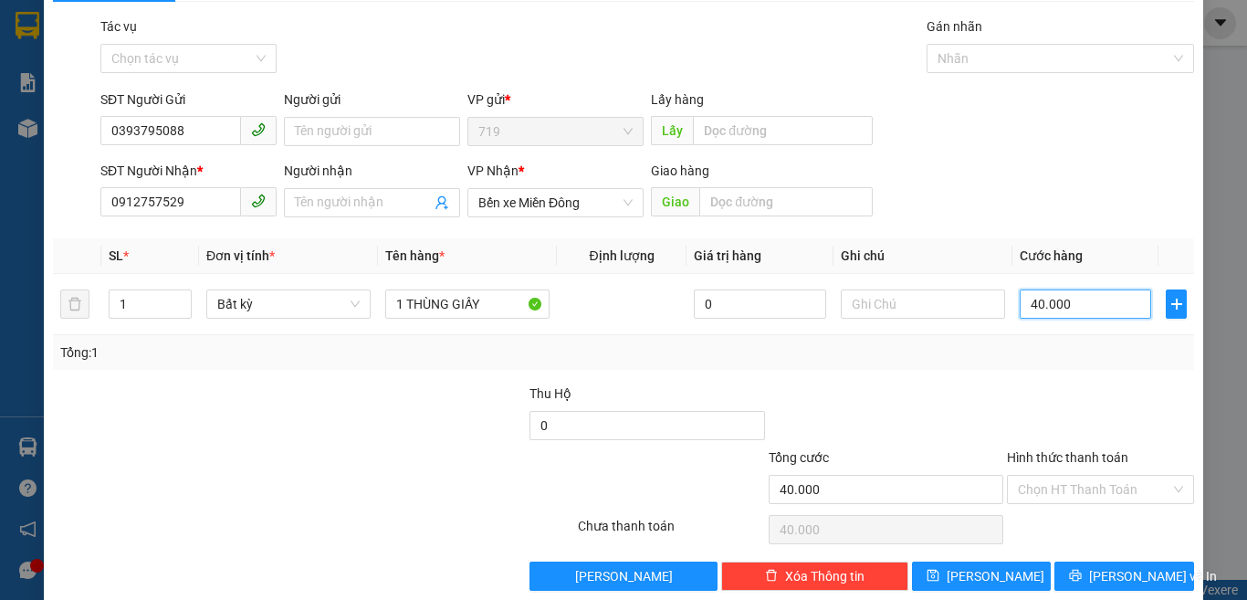
scroll to position [76, 0]
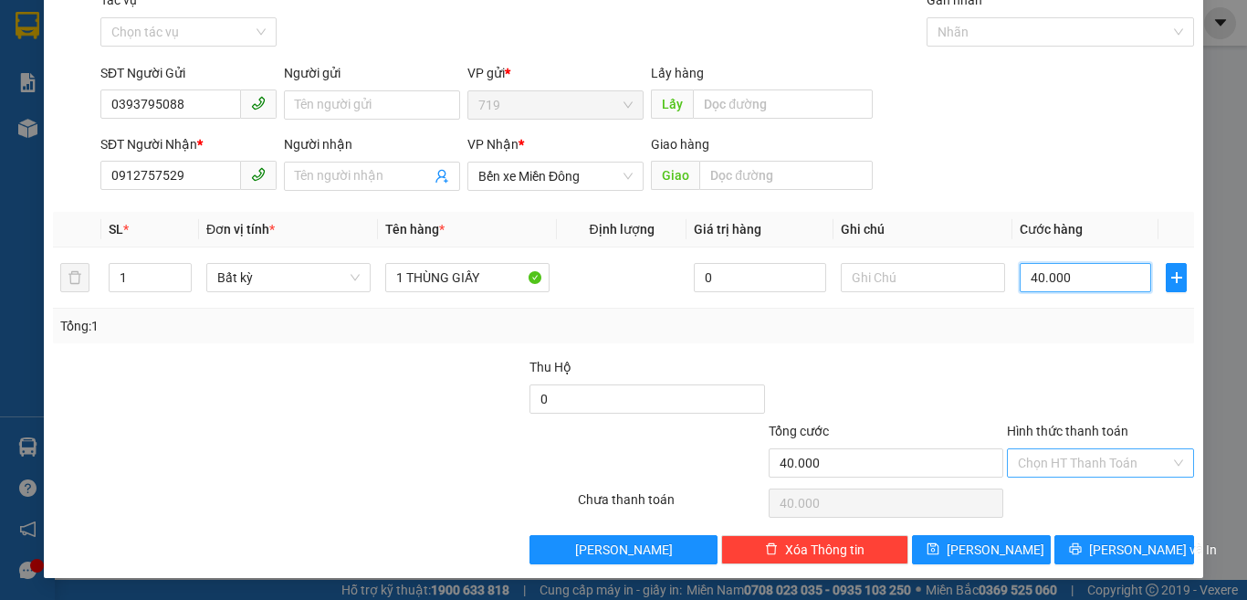
type input "40.000"
click at [1077, 468] on input "Hình thức thanh toán" at bounding box center [1094, 462] width 152 height 27
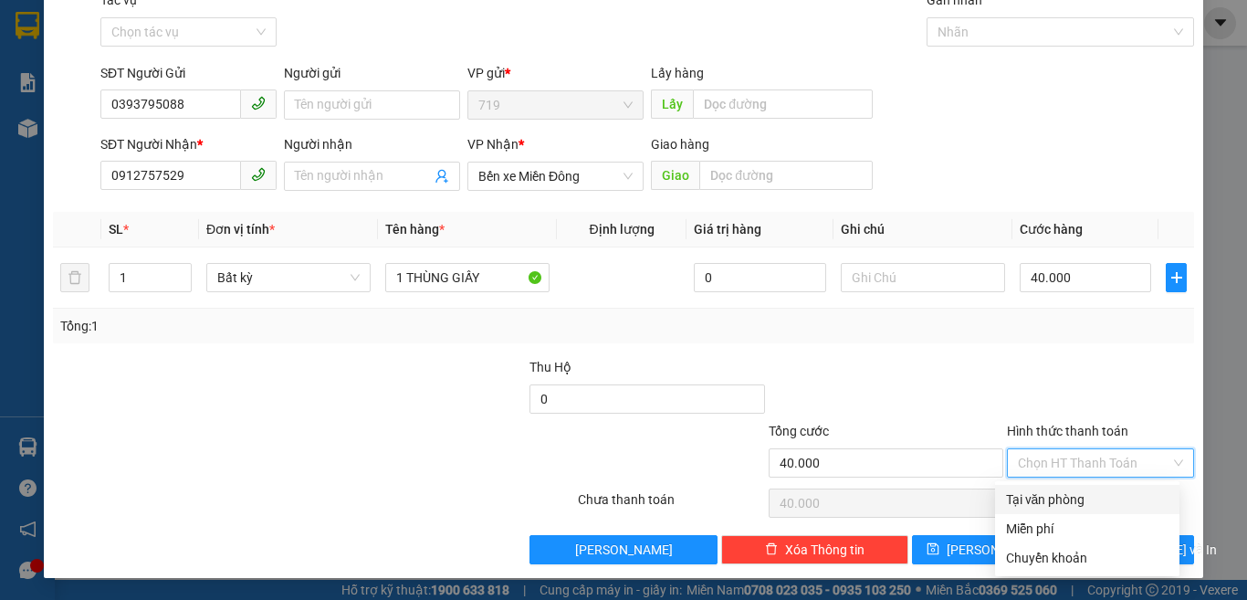
click at [1067, 499] on div "Tại văn phòng" at bounding box center [1087, 499] width 163 height 20
type input "0"
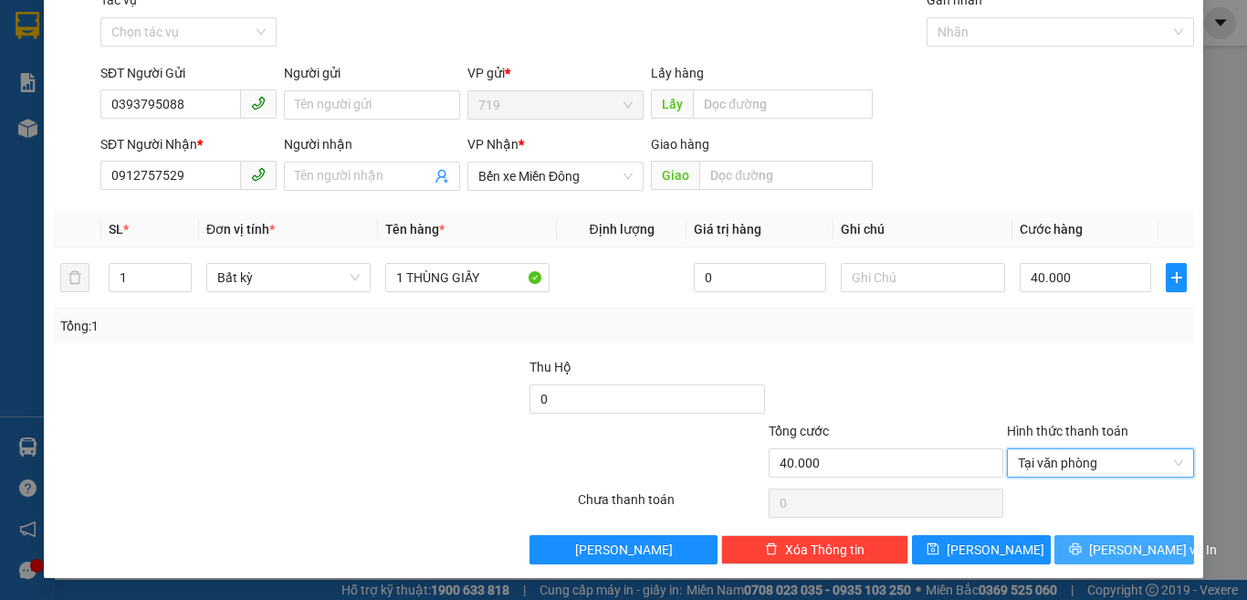
click at [1111, 561] on button "[PERSON_NAME] và In" at bounding box center [1125, 549] width 140 height 29
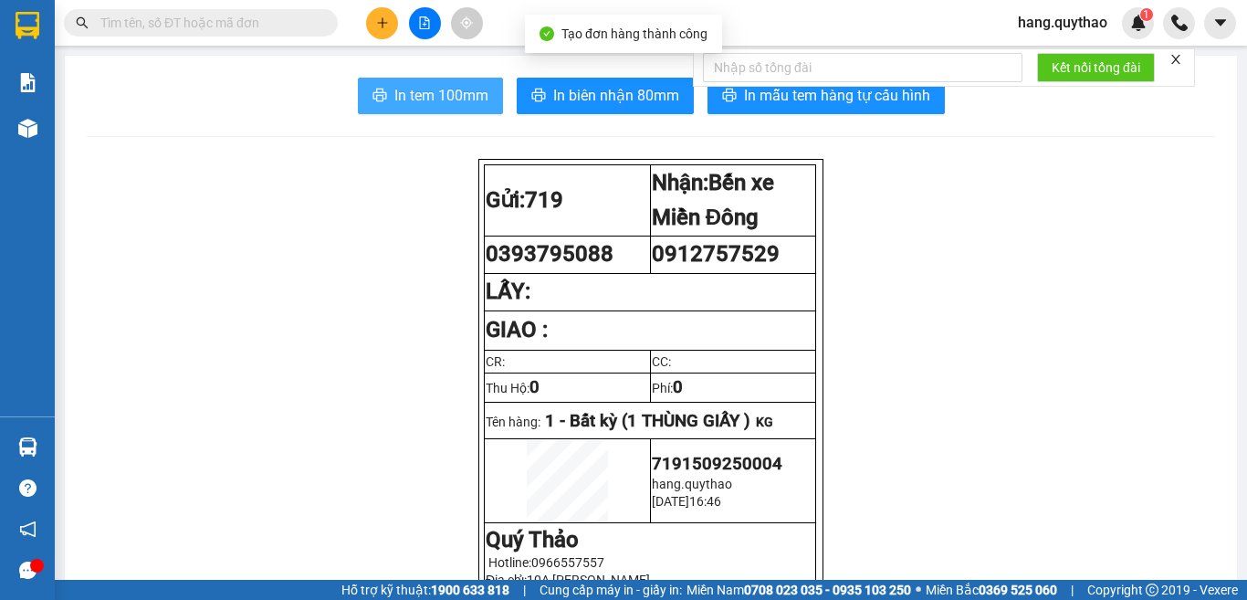
click at [429, 100] on span "In tem 100mm" at bounding box center [441, 95] width 94 height 23
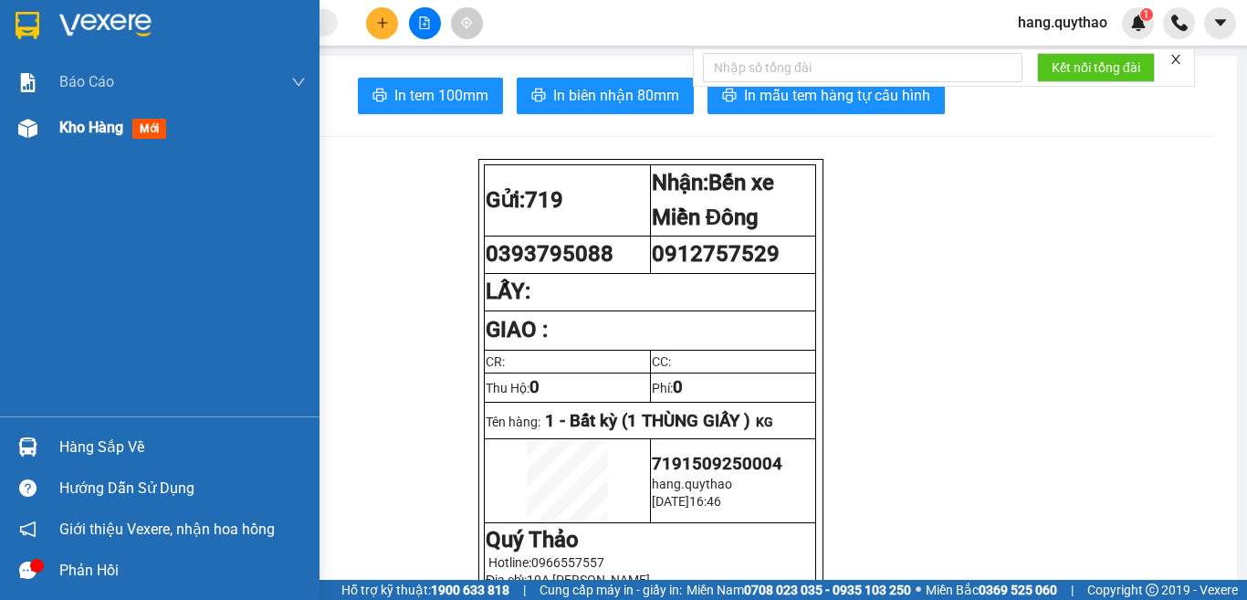
click at [103, 141] on div "Kho hàng mới" at bounding box center [182, 128] width 247 height 46
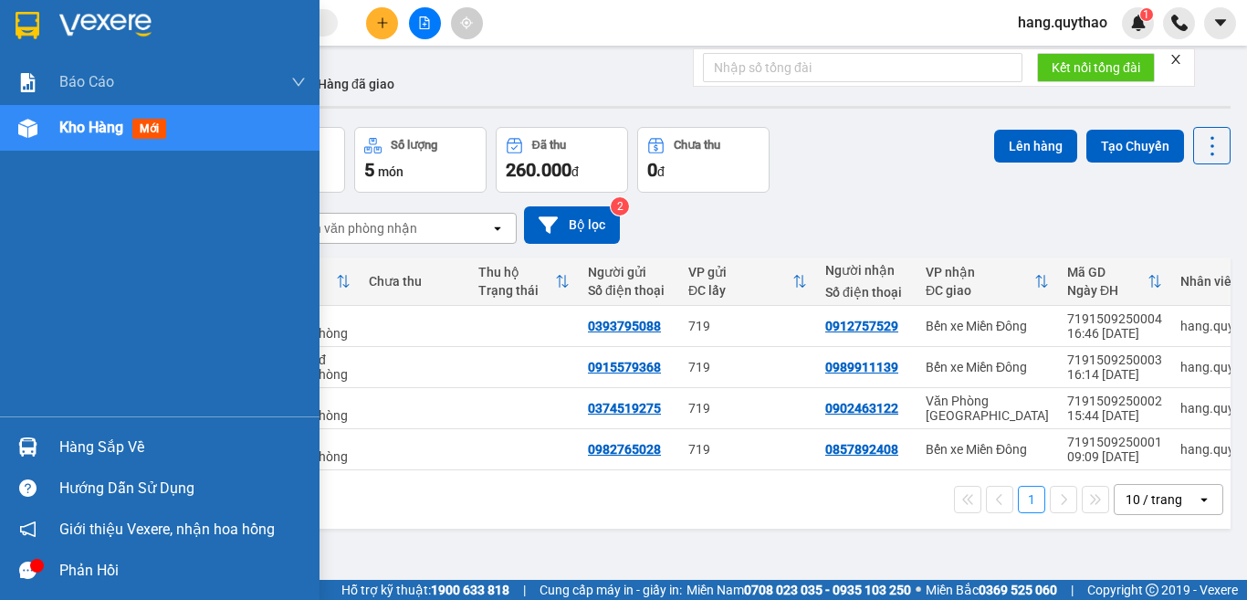
click at [26, 566] on icon "message" at bounding box center [27, 570] width 17 height 17
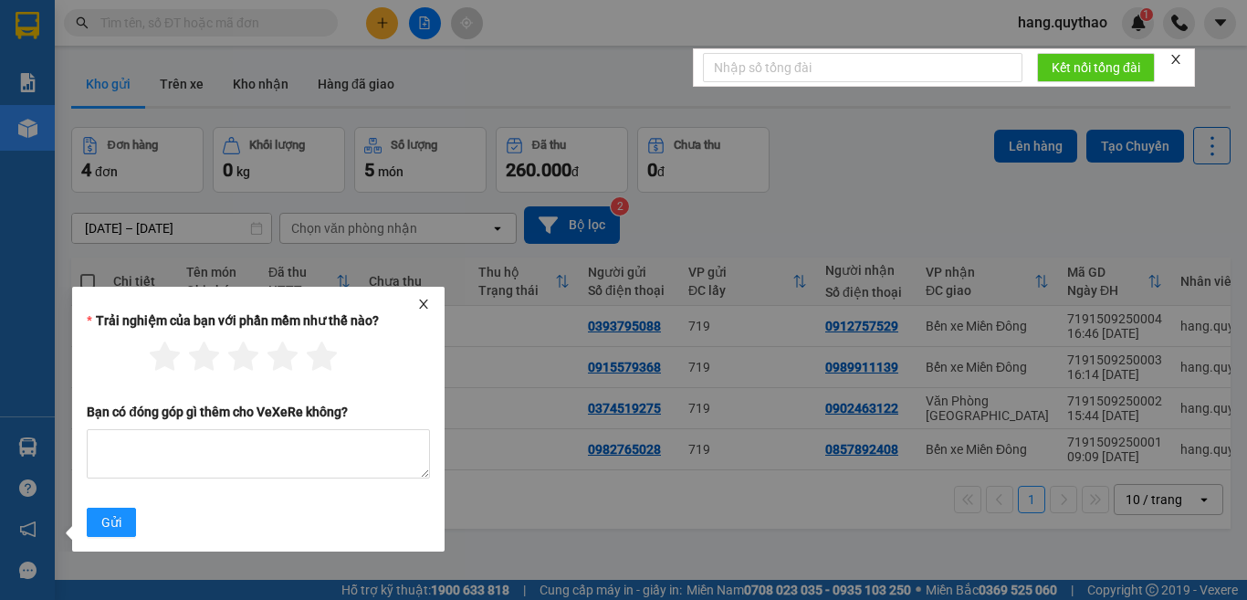
click at [417, 305] on icon "close" at bounding box center [423, 304] width 13 height 13
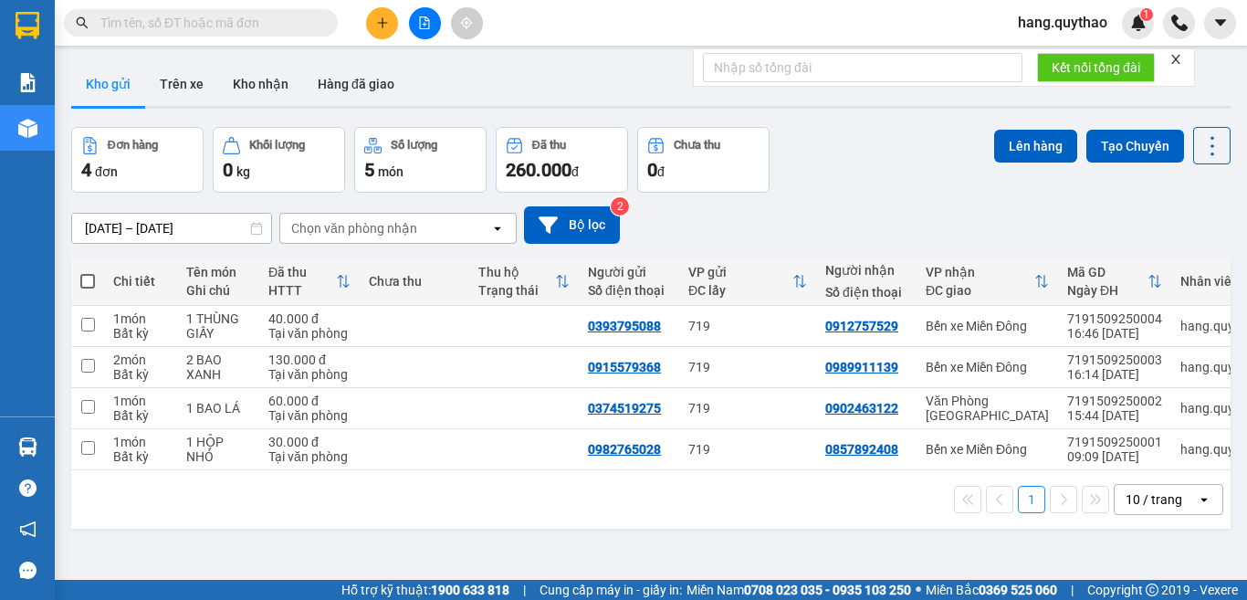
click at [83, 285] on span at bounding box center [87, 281] width 15 height 15
click at [88, 272] on input "checkbox" at bounding box center [88, 272] width 0 height 0
checkbox input "true"
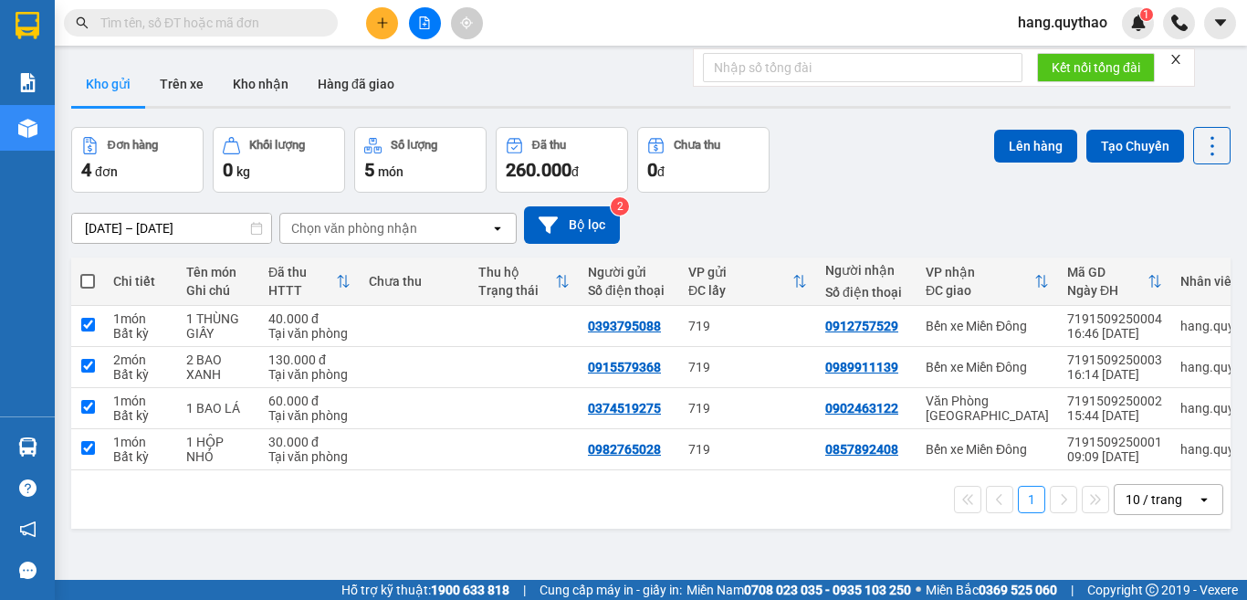
checkbox input "true"
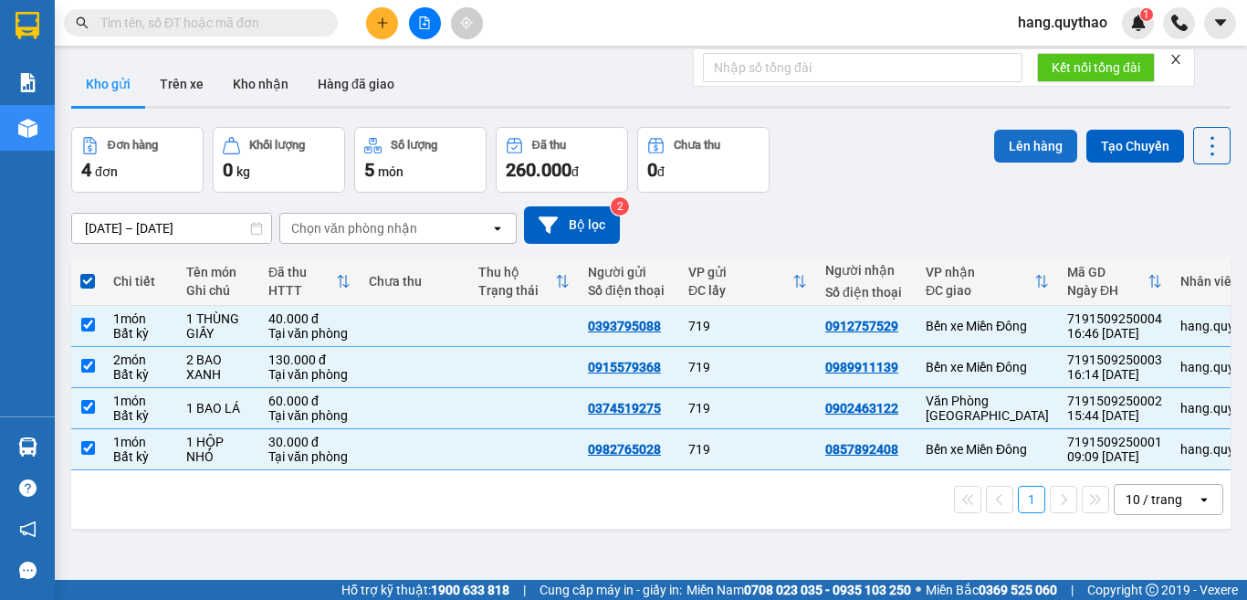
click at [1020, 139] on button "Lên hàng" at bounding box center [1035, 146] width 83 height 33
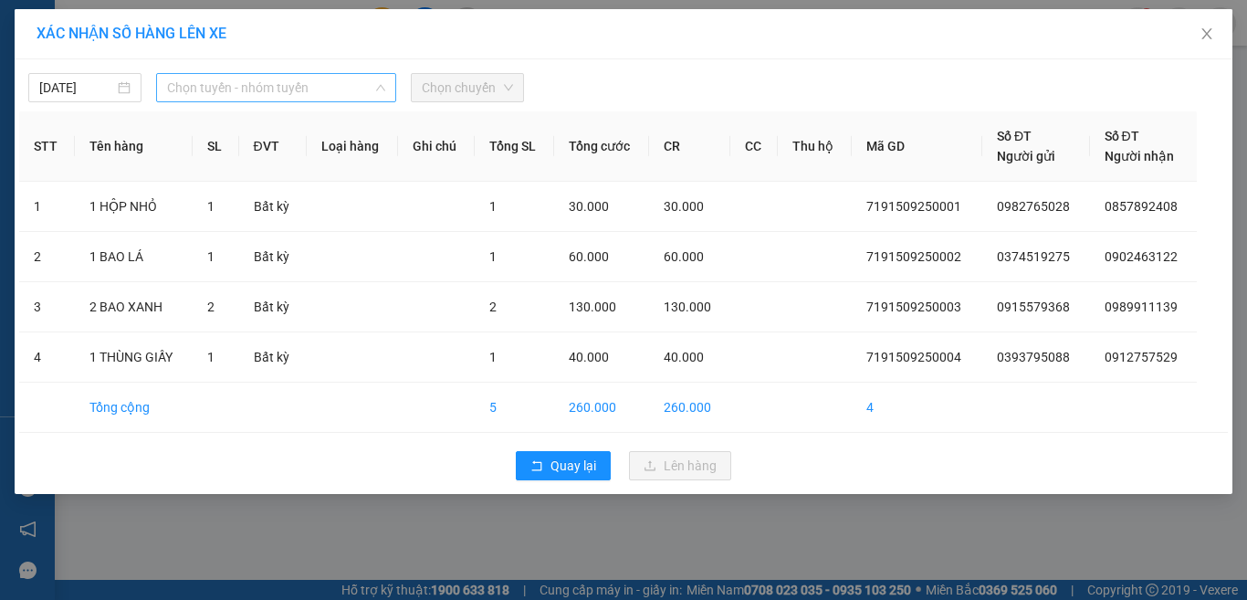
click at [257, 97] on span "Chọn tuyến - nhóm tuyến" at bounding box center [276, 87] width 218 height 27
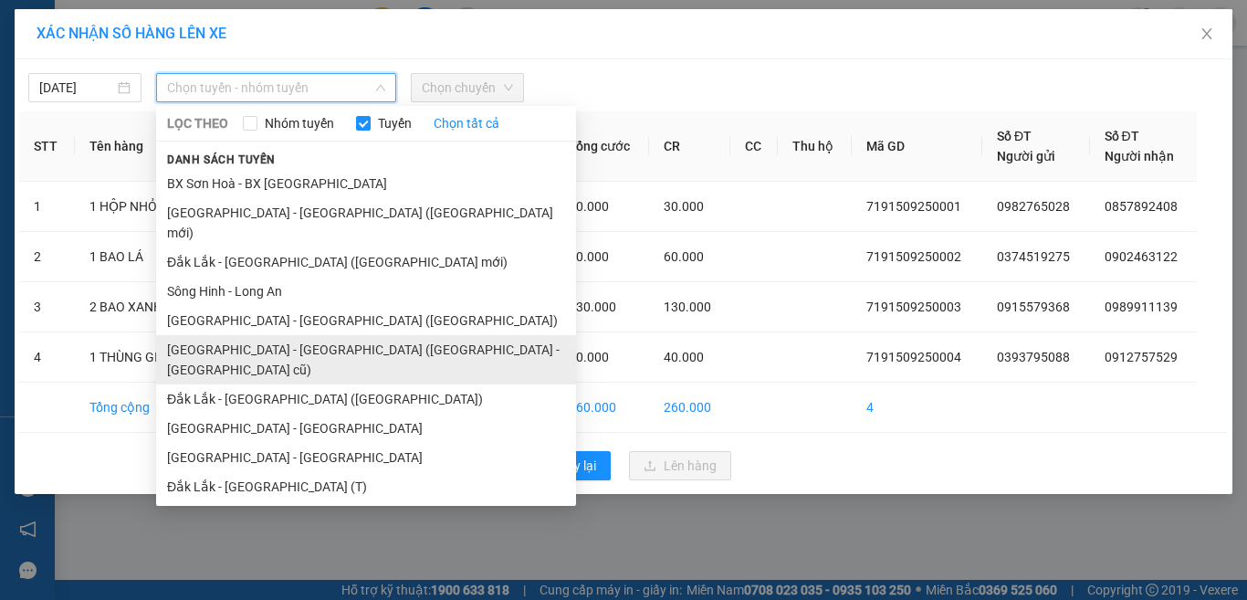
scroll to position [138, 0]
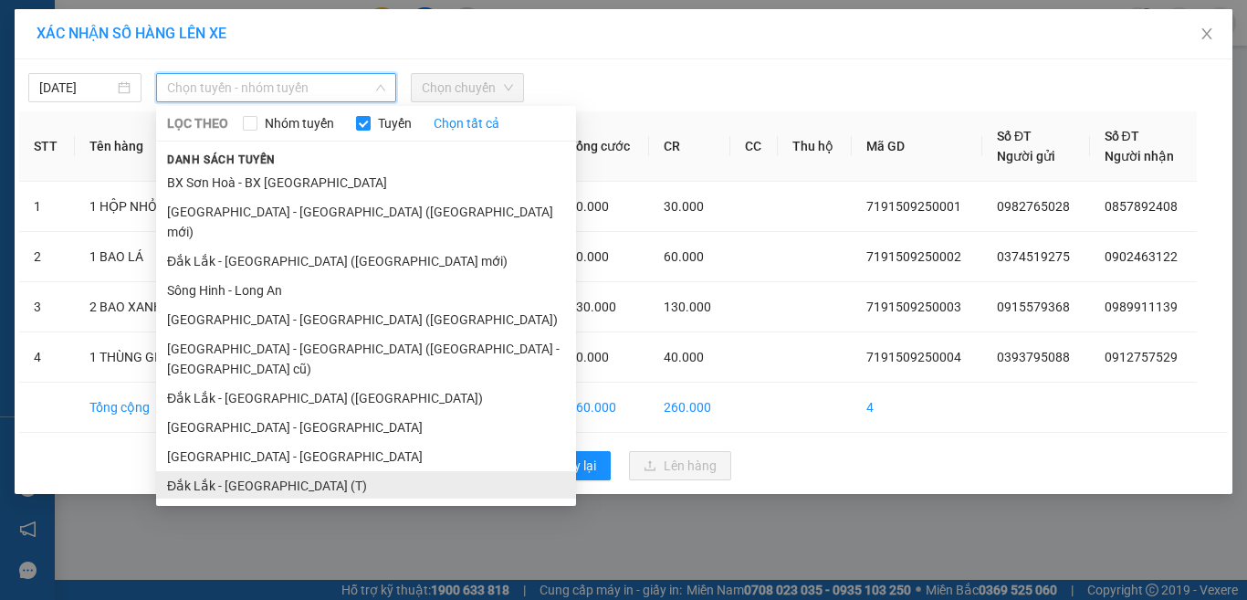
click at [293, 471] on li "Đắk Lắk - [GEOGRAPHIC_DATA] (T)" at bounding box center [366, 485] width 420 height 29
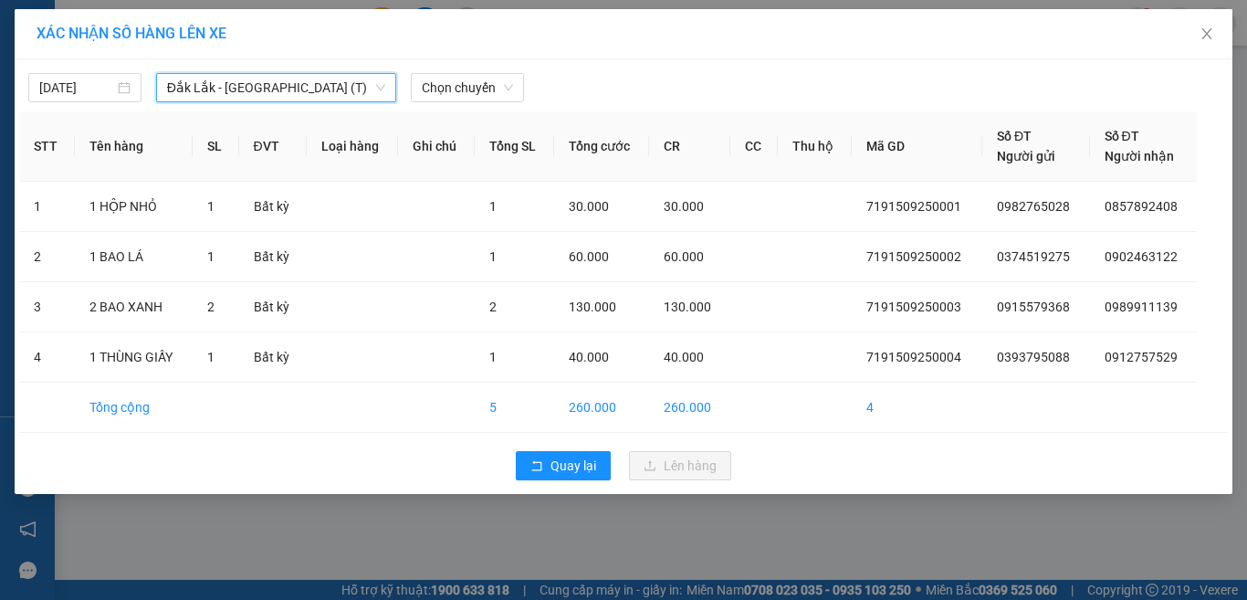
drag, startPoint x: 463, startPoint y: 85, endPoint x: 479, endPoint y: 102, distance: 23.9
click at [464, 85] on span "Chọn chuyến" at bounding box center [467, 87] width 91 height 27
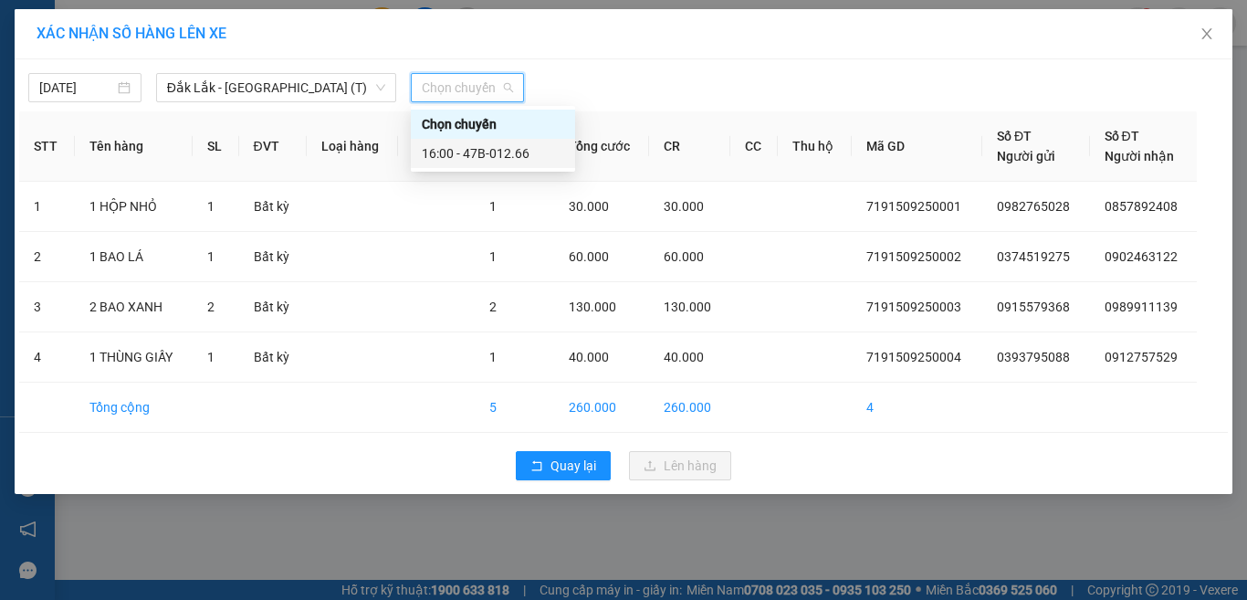
click at [525, 152] on div "16:00 - 47B-012.66" at bounding box center [493, 153] width 142 height 20
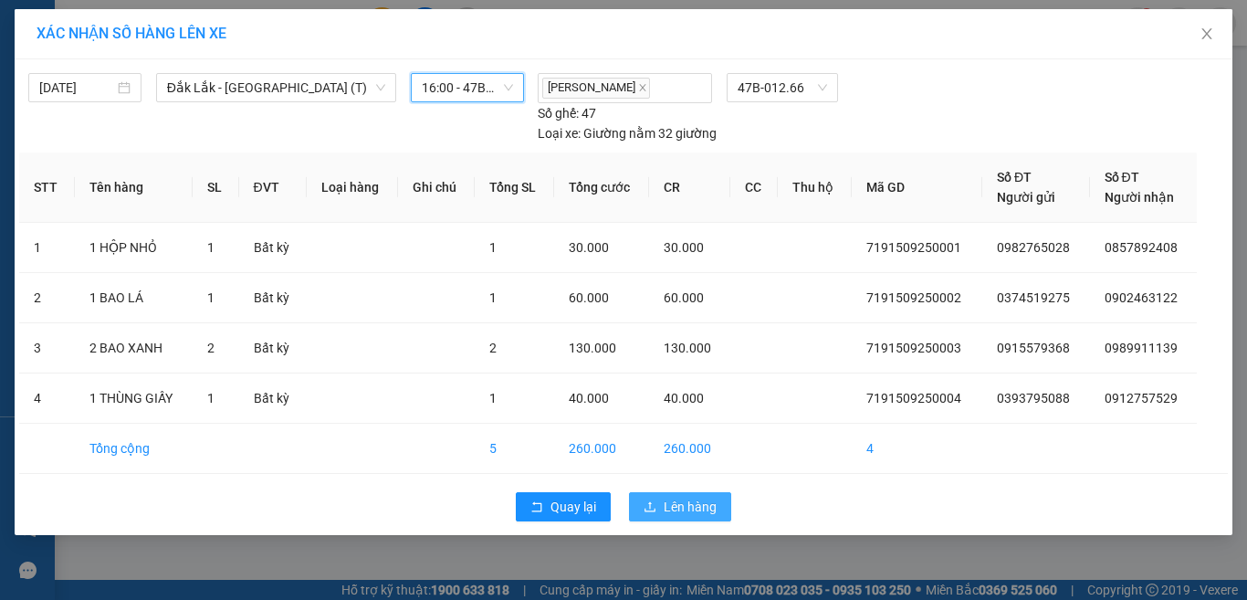
click at [669, 502] on span "Lên hàng" at bounding box center [690, 507] width 53 height 20
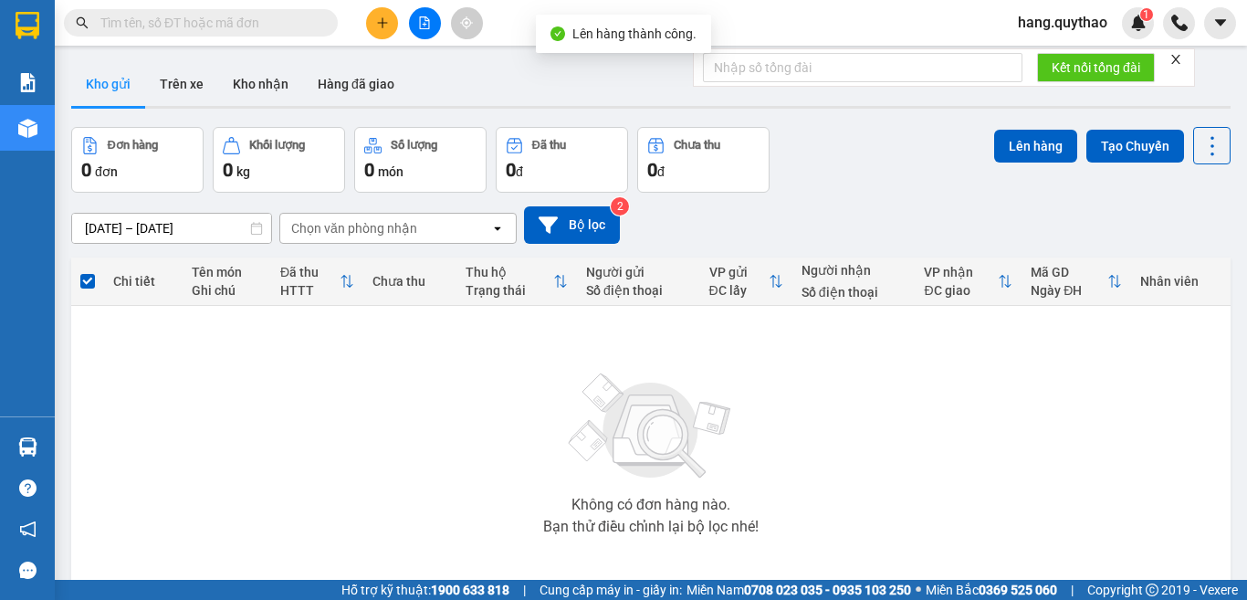
click at [414, 18] on button at bounding box center [425, 23] width 32 height 32
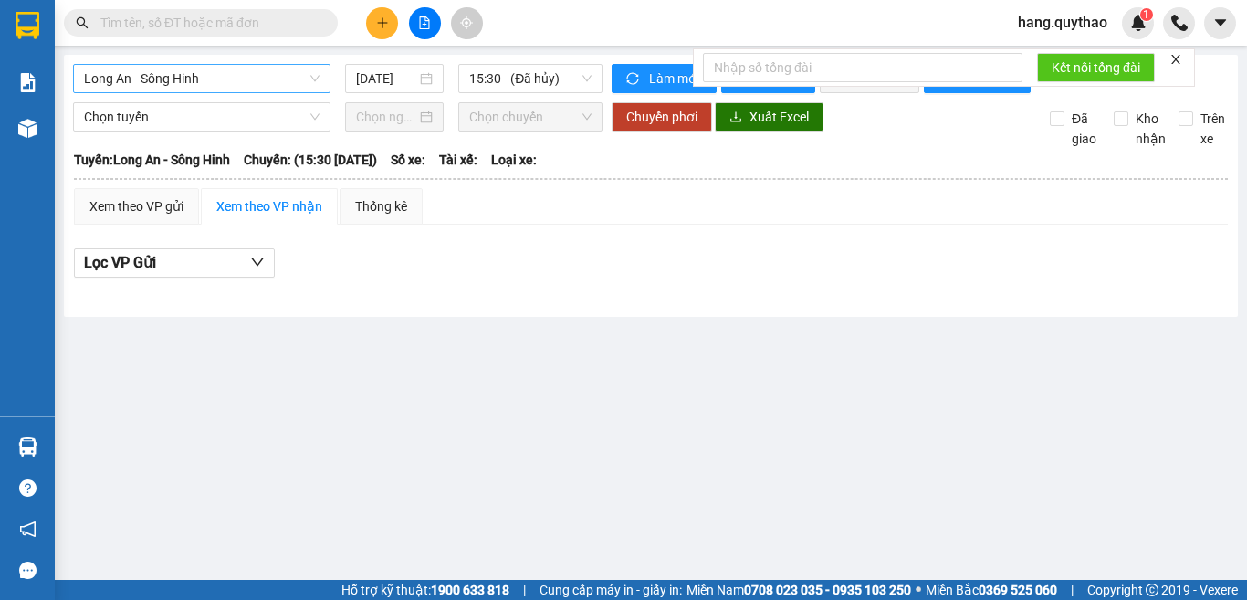
click at [226, 82] on span "Long An - Sông Hinh" at bounding box center [202, 78] width 236 height 27
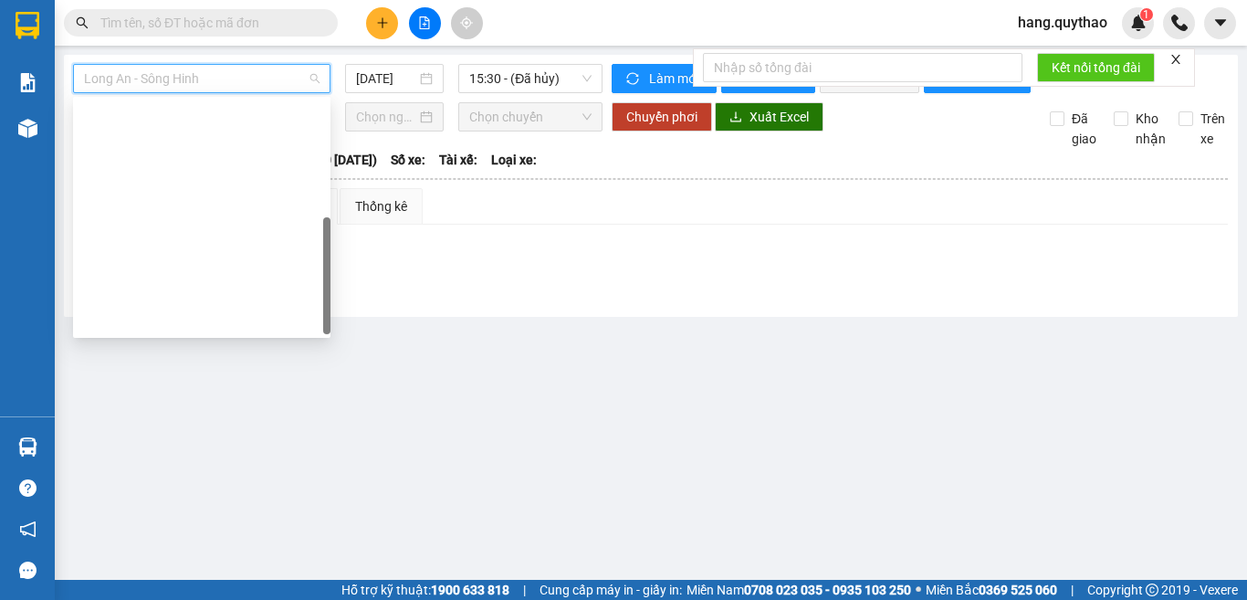
scroll to position [263, 0]
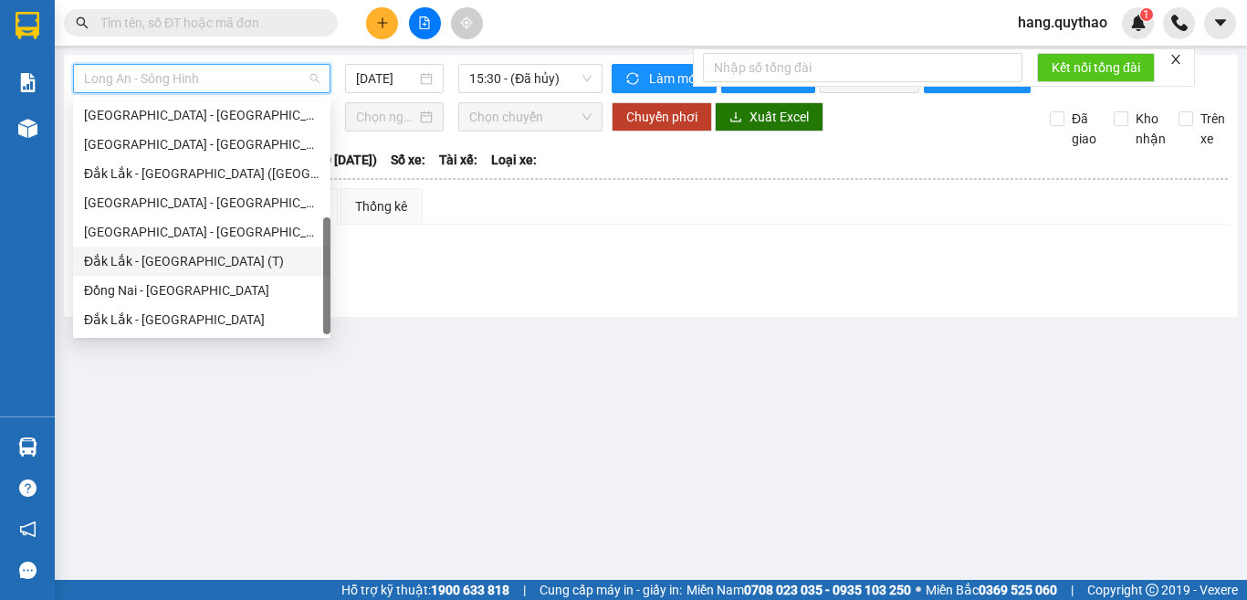
click at [161, 264] on div "Đắk Lắk - [GEOGRAPHIC_DATA] (T)" at bounding box center [202, 261] width 236 height 20
type input "[DATE]"
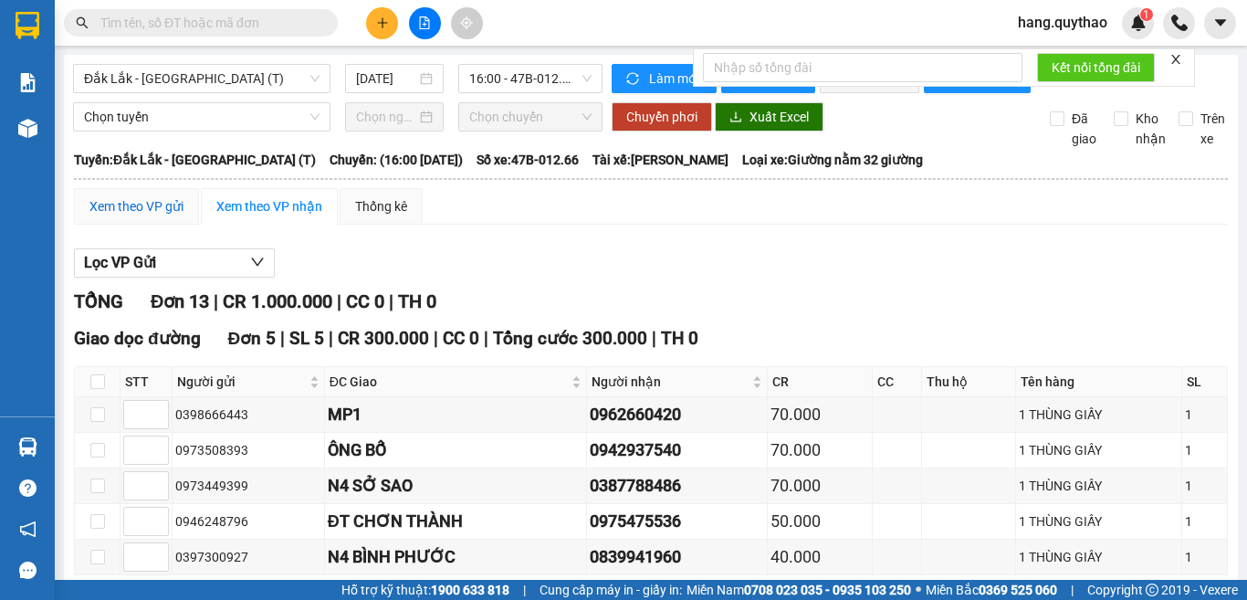
click at [145, 216] on div "Xem theo VP gửi" at bounding box center [136, 206] width 94 height 20
